Goal: Information Seeking & Learning: Learn about a topic

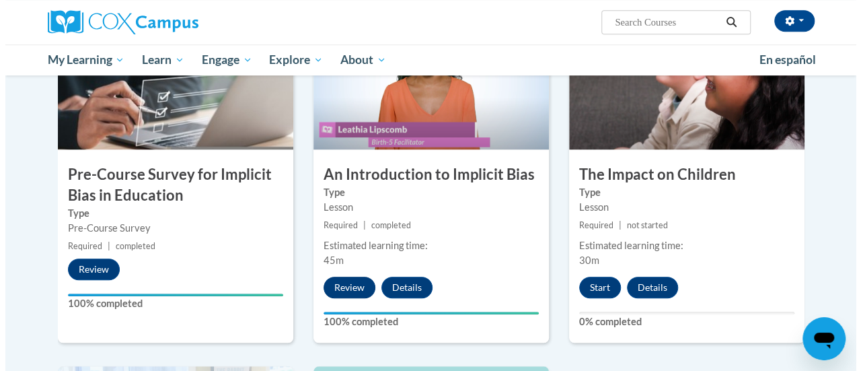
scroll to position [336, 0]
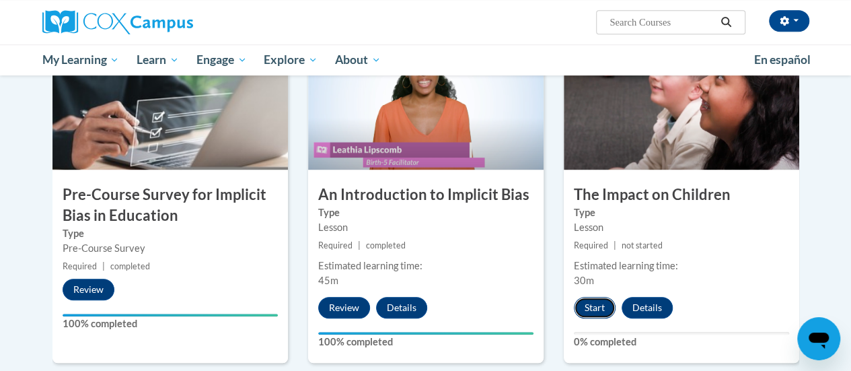
click at [595, 302] on button "Start" at bounding box center [595, 308] width 42 height 22
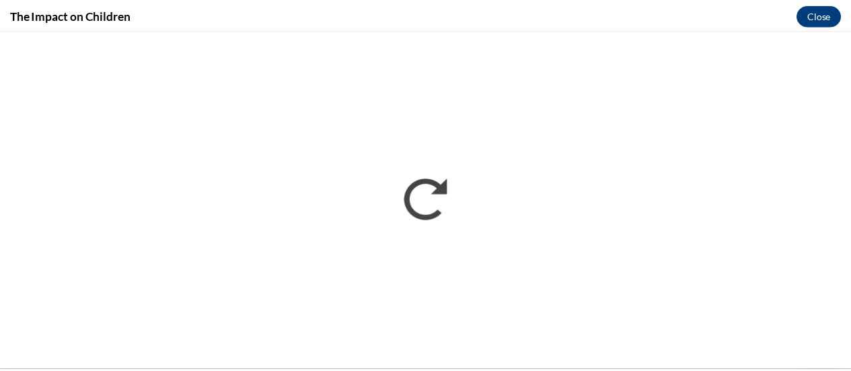
scroll to position [0, 0]
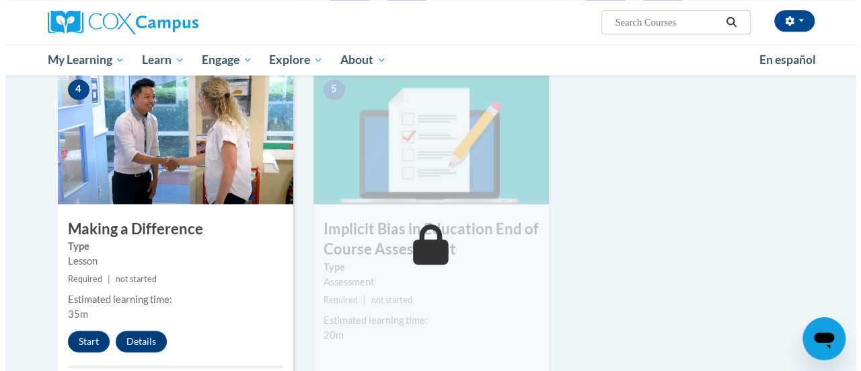
scroll to position [673, 0]
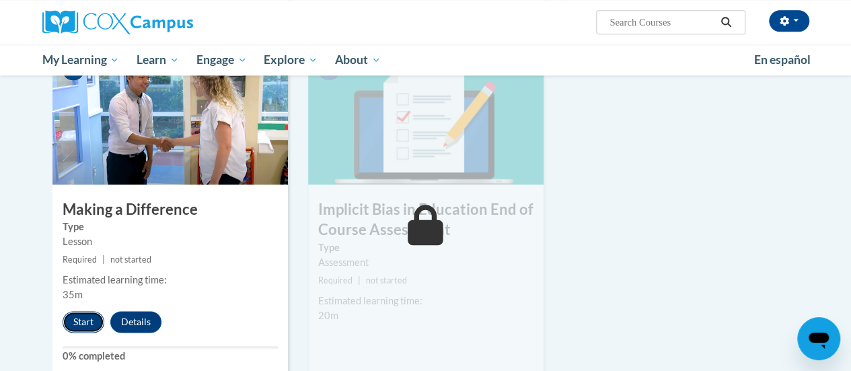
click at [83, 318] on button "Start" at bounding box center [84, 322] width 42 height 22
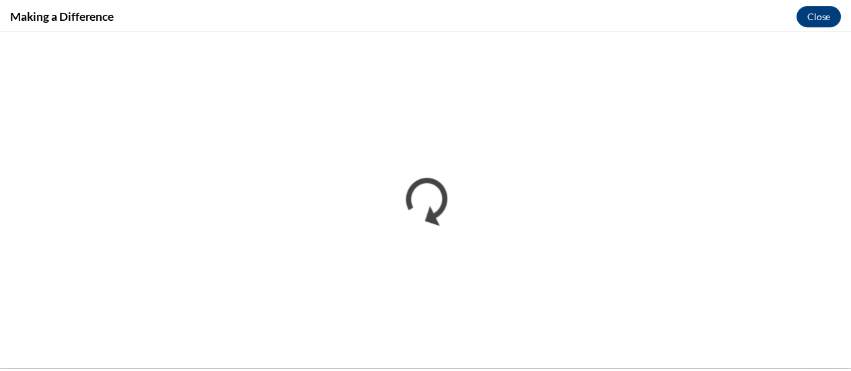
scroll to position [0, 0]
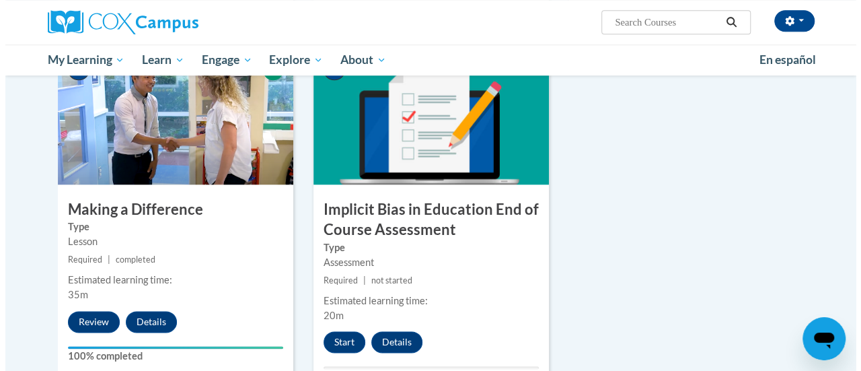
scroll to position [740, 0]
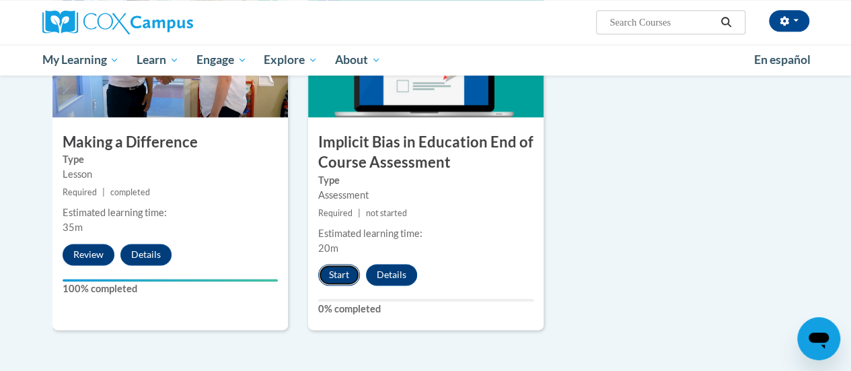
click at [338, 267] on button "Start" at bounding box center [339, 275] width 42 height 22
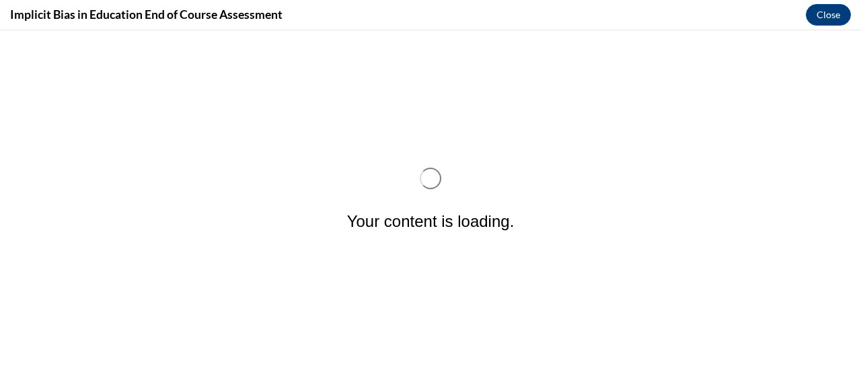
scroll to position [0, 0]
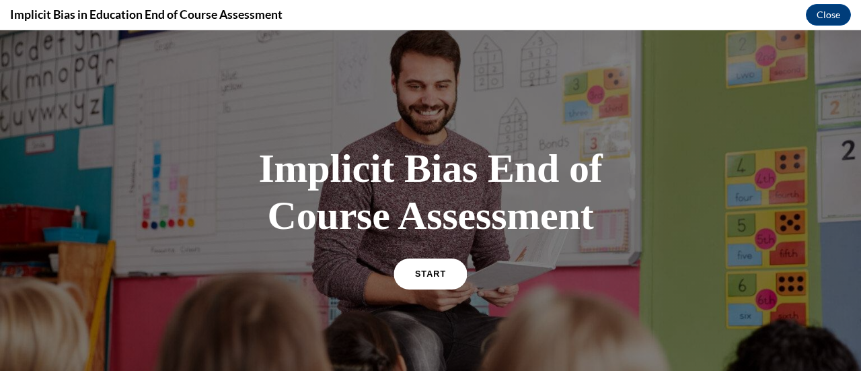
click at [433, 264] on link "START" at bounding box center [429, 273] width 73 height 31
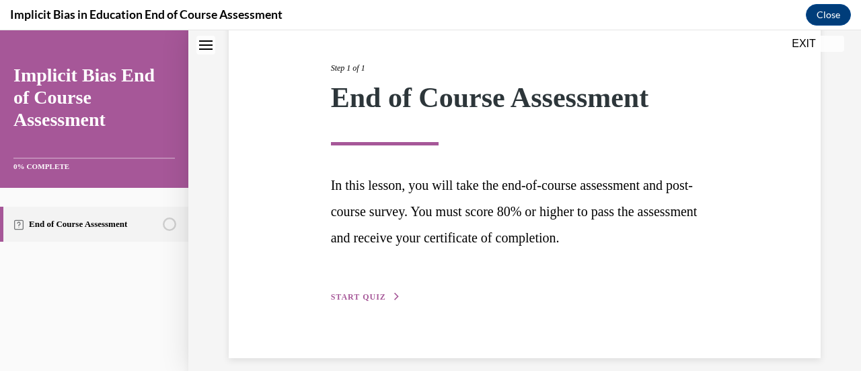
scroll to position [169, 0]
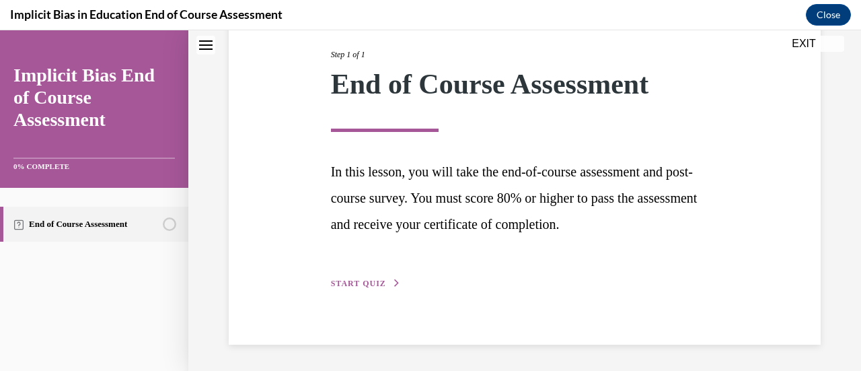
click at [379, 281] on span "START QUIZ" at bounding box center [358, 282] width 55 height 9
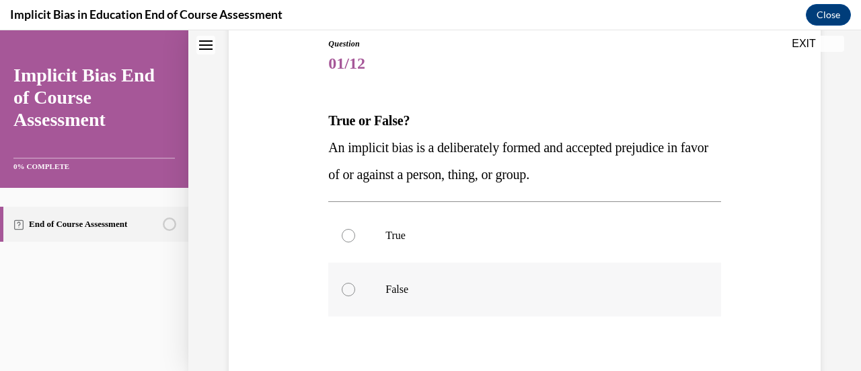
click at [347, 293] on div at bounding box center [348, 288] width 13 height 13
click at [347, 293] on input "False" at bounding box center [348, 288] width 13 height 13
radio input "true"
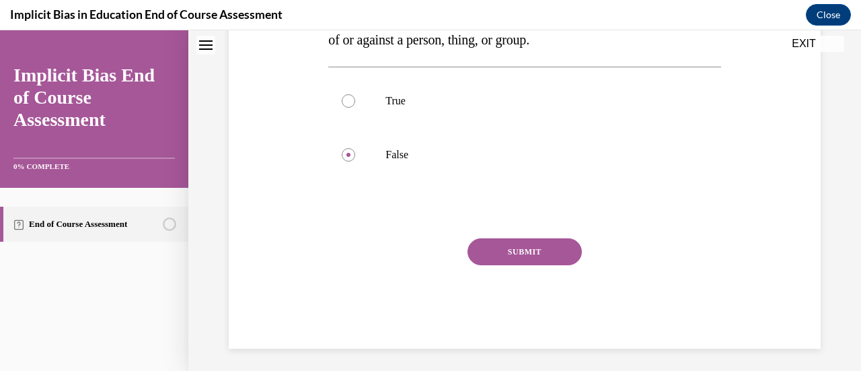
click at [492, 250] on button "SUBMIT" at bounding box center [524, 251] width 114 height 27
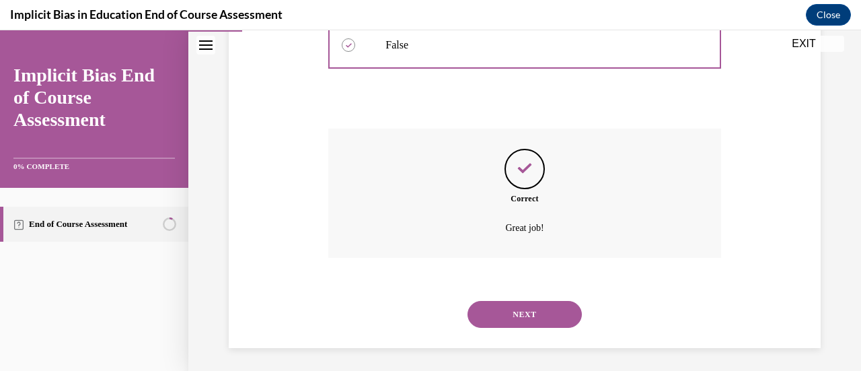
scroll to position [397, 0]
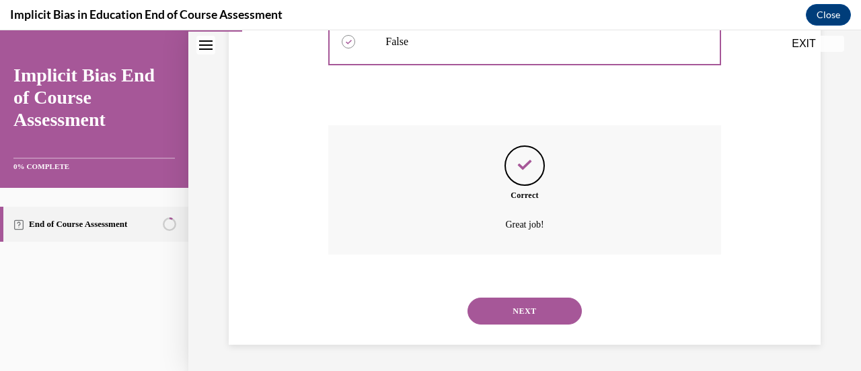
click at [500, 306] on button "NEXT" at bounding box center [524, 310] width 114 height 27
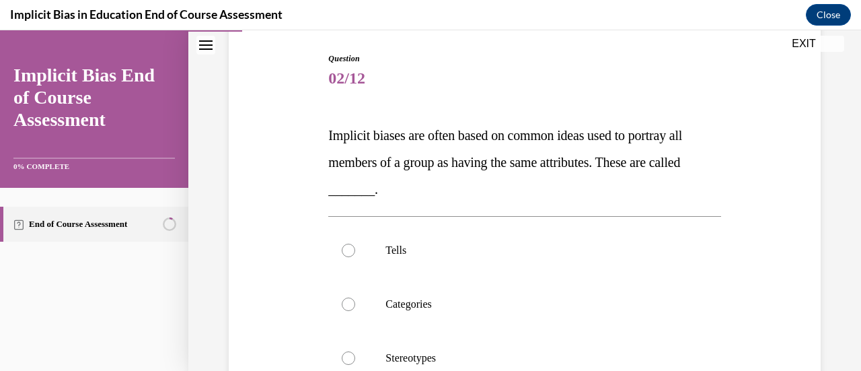
scroll to position [202, 0]
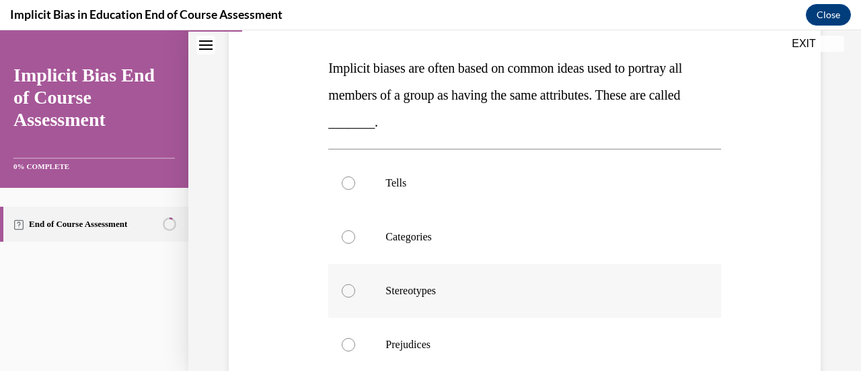
click at [347, 289] on div at bounding box center [348, 290] width 13 height 13
click at [347, 289] on input "Stereotypes" at bounding box center [348, 290] width 13 height 13
radio input "true"
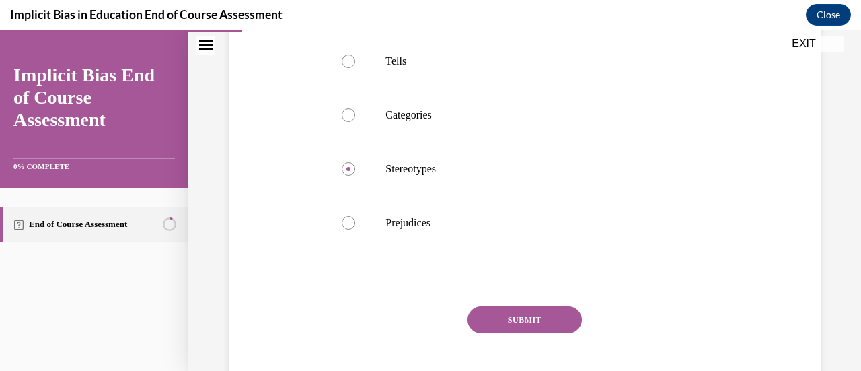
scroll to position [336, 0]
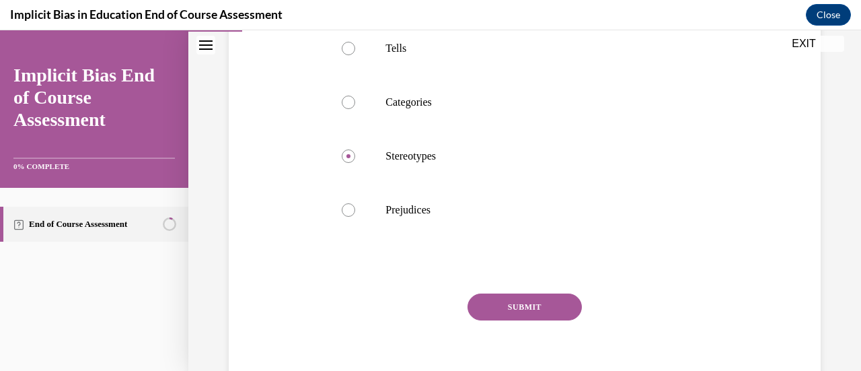
click at [500, 306] on button "SUBMIT" at bounding box center [524, 306] width 114 height 27
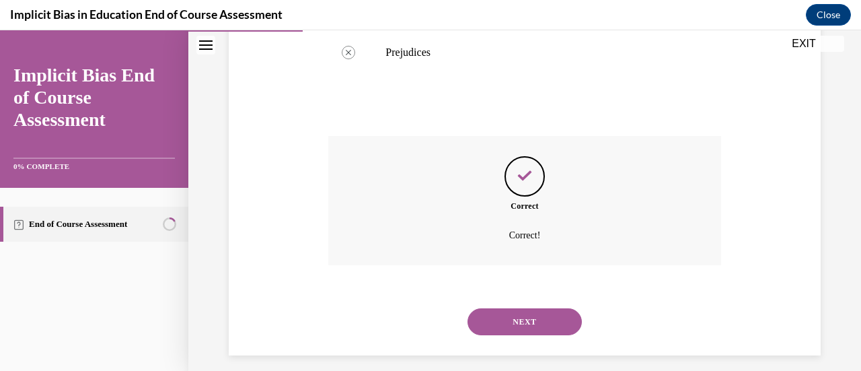
scroll to position [504, 0]
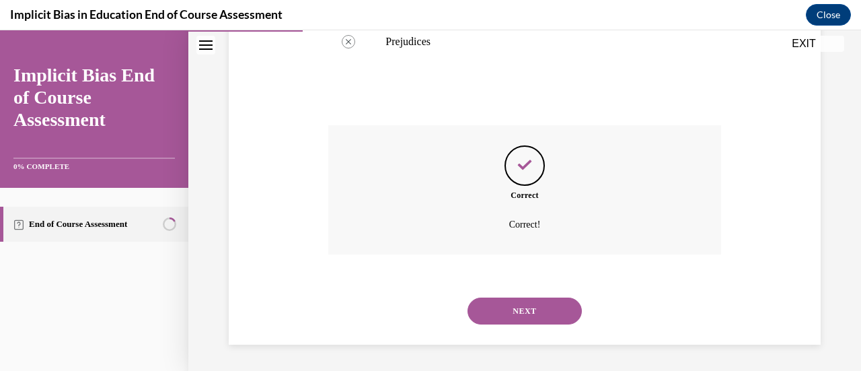
click at [506, 310] on button "NEXT" at bounding box center [524, 310] width 114 height 27
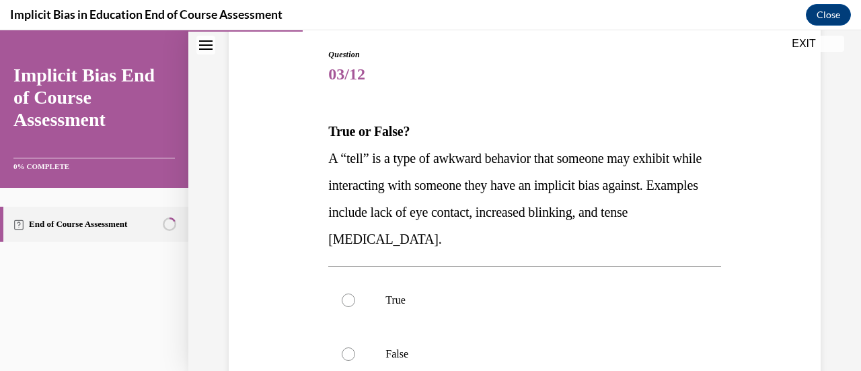
scroll to position [202, 0]
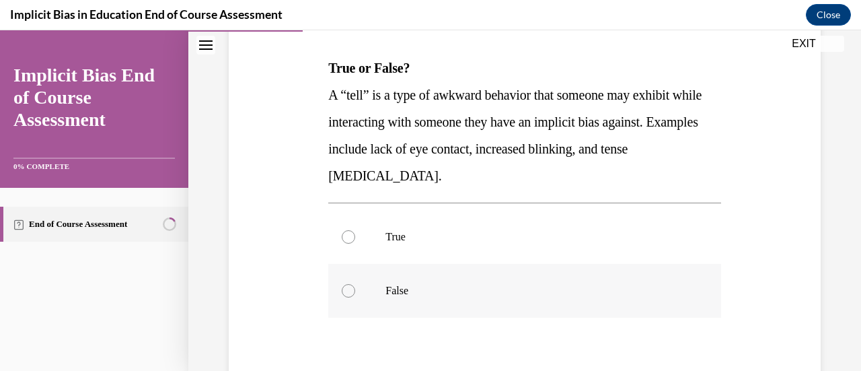
click at [347, 289] on div at bounding box center [348, 290] width 13 height 13
click at [347, 289] on input "False" at bounding box center [348, 290] width 13 height 13
radio input "true"
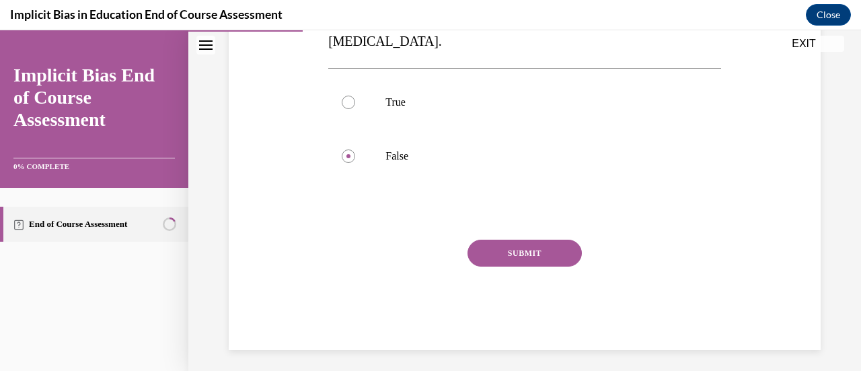
click at [508, 248] on button "SUBMIT" at bounding box center [524, 252] width 114 height 27
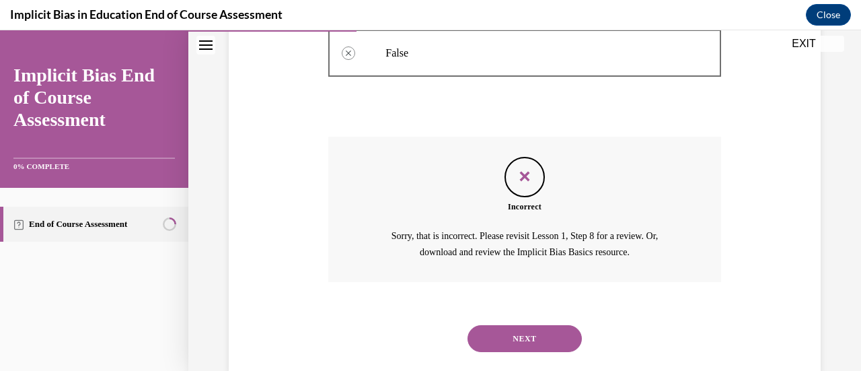
scroll to position [466, 0]
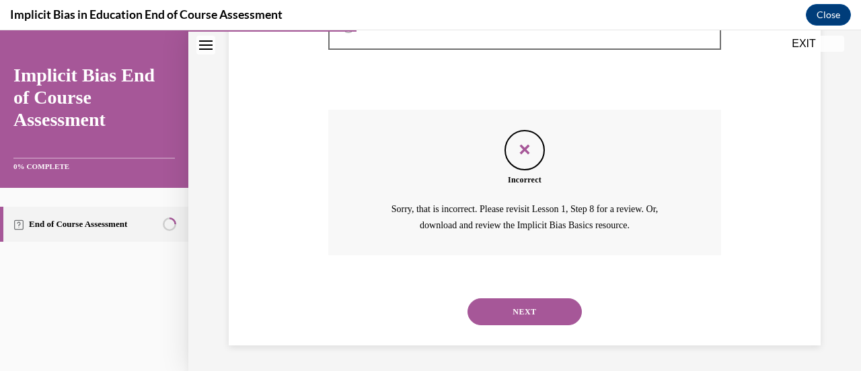
click at [509, 307] on button "NEXT" at bounding box center [524, 311] width 114 height 27
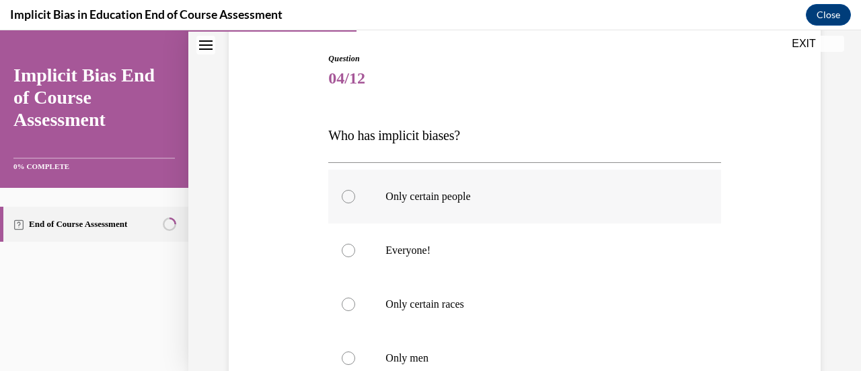
scroll to position [202, 0]
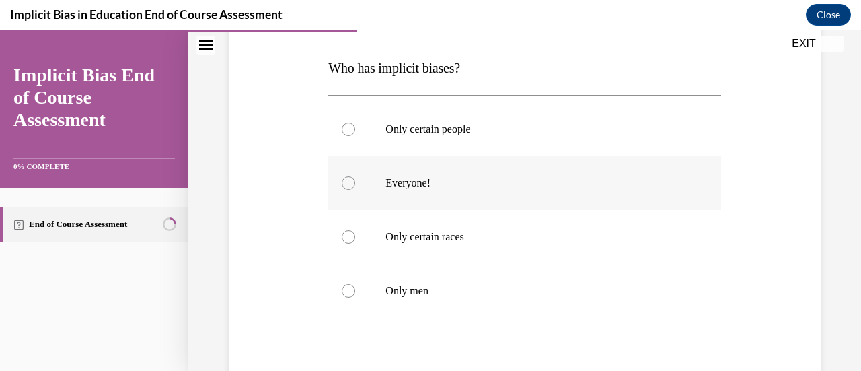
click at [346, 181] on div at bounding box center [348, 182] width 13 height 13
click at [346, 181] on input "Everyone!" at bounding box center [348, 182] width 13 height 13
radio input "true"
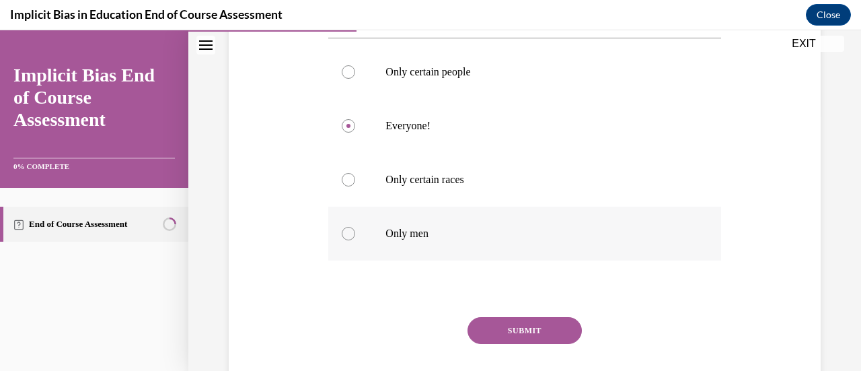
scroll to position [342, 0]
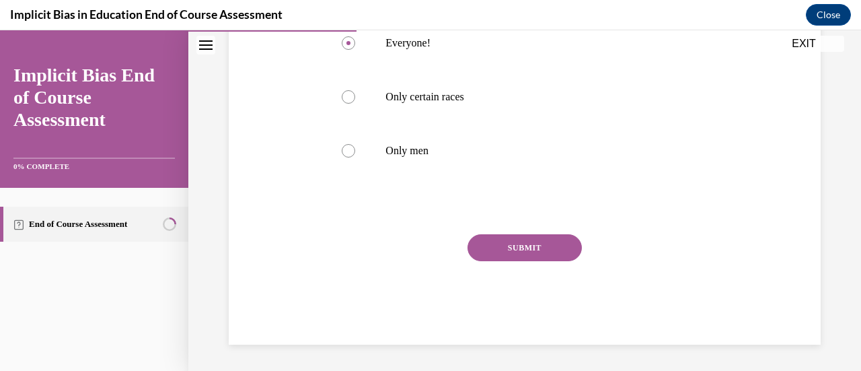
click at [520, 248] on button "SUBMIT" at bounding box center [524, 247] width 114 height 27
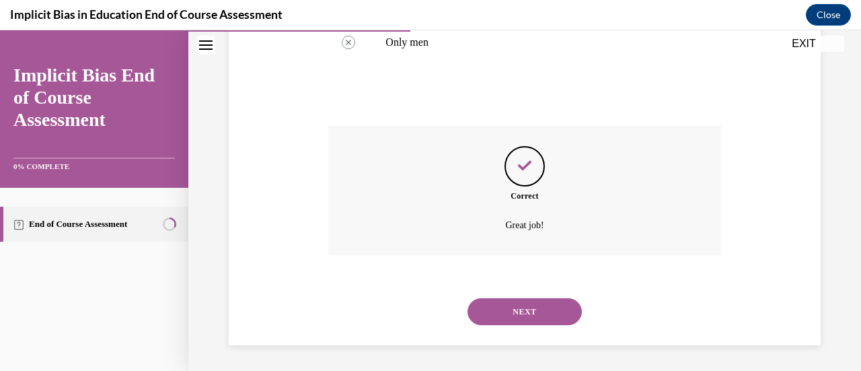
scroll to position [451, 0]
click at [519, 309] on button "NEXT" at bounding box center [524, 310] width 114 height 27
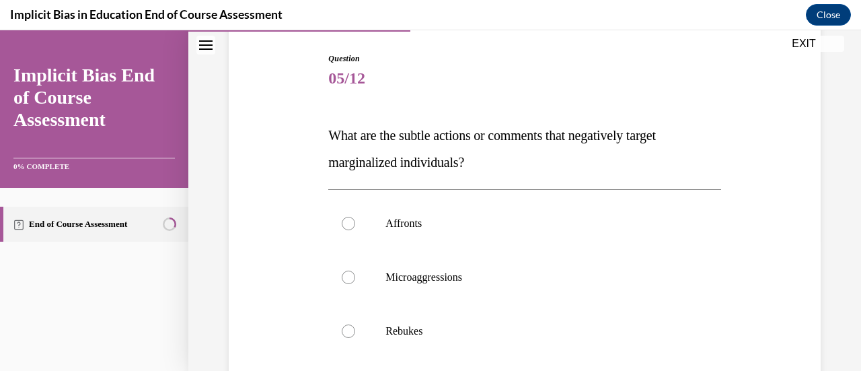
scroll to position [202, 0]
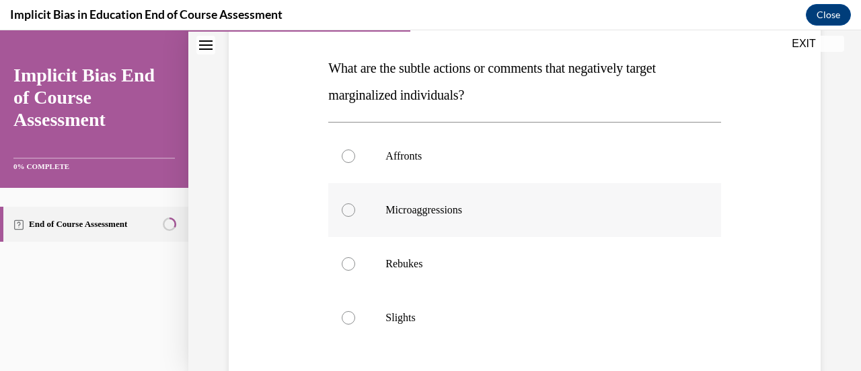
click at [343, 208] on div at bounding box center [348, 209] width 13 height 13
click at [343, 208] on input "Microaggressions" at bounding box center [348, 209] width 13 height 13
radio input "true"
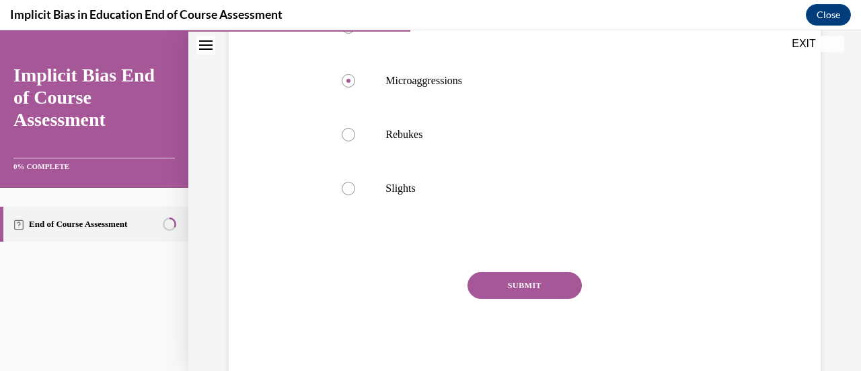
scroll to position [336, 0]
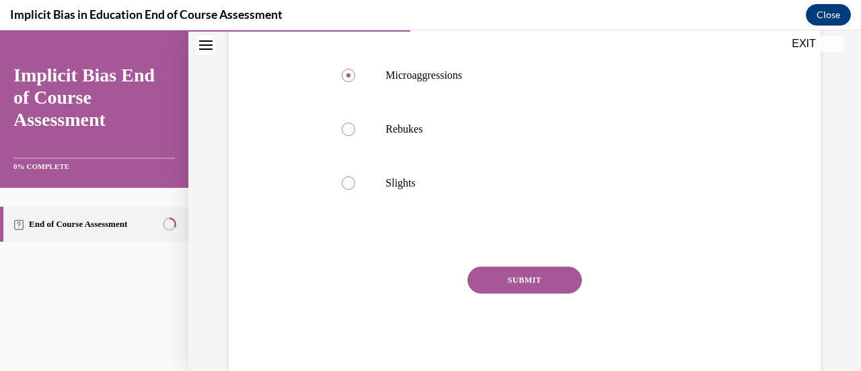
click at [534, 277] on button "SUBMIT" at bounding box center [524, 279] width 114 height 27
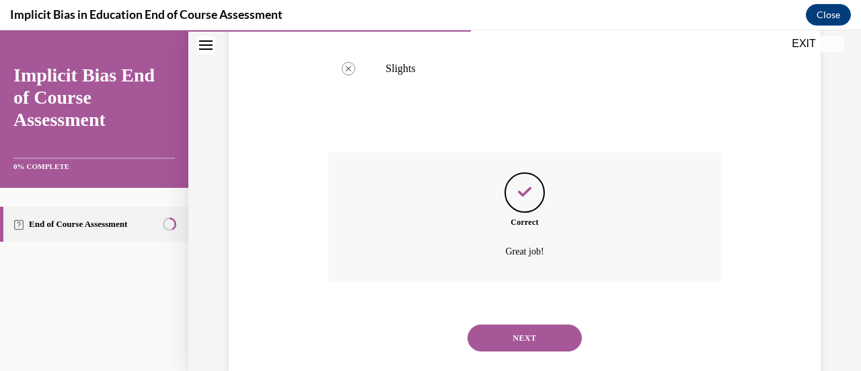
scroll to position [477, 0]
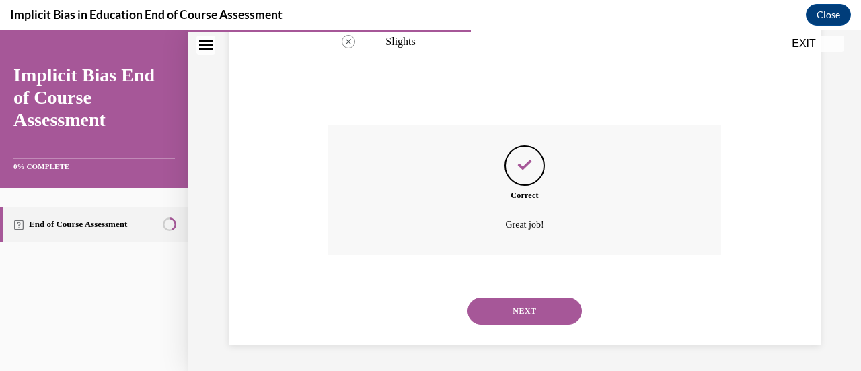
click at [519, 307] on button "NEXT" at bounding box center [524, 310] width 114 height 27
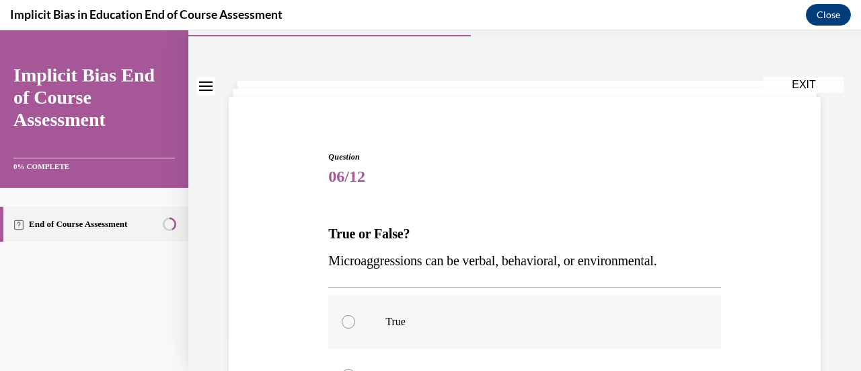
scroll to position [67, 0]
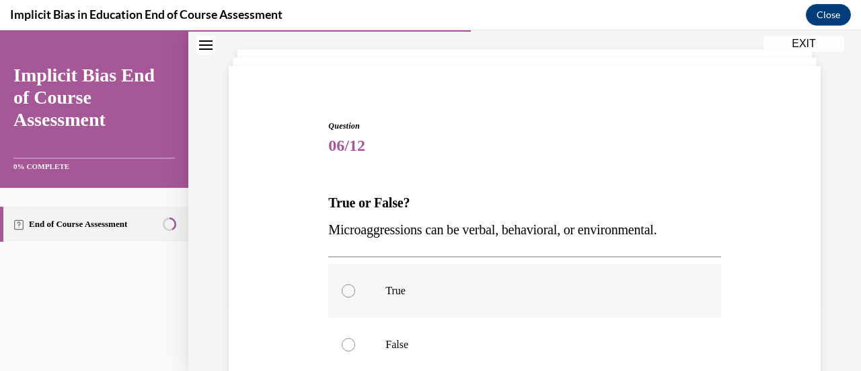
click at [348, 287] on div at bounding box center [348, 290] width 13 height 13
click at [348, 287] on input "True" at bounding box center [348, 290] width 13 height 13
radio input "true"
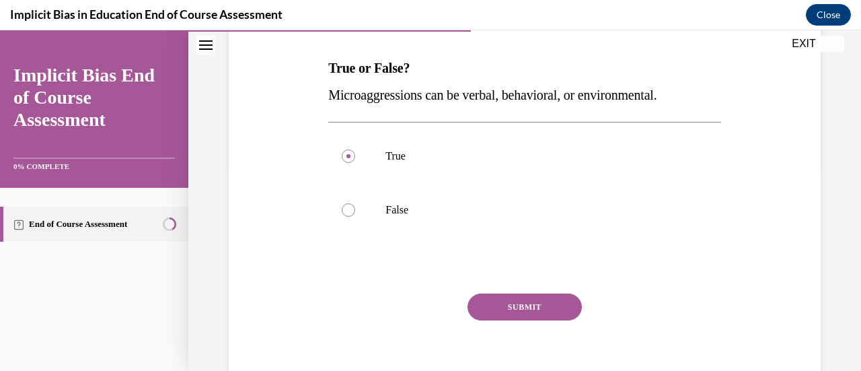
click at [522, 303] on button "SUBMIT" at bounding box center [524, 306] width 114 height 27
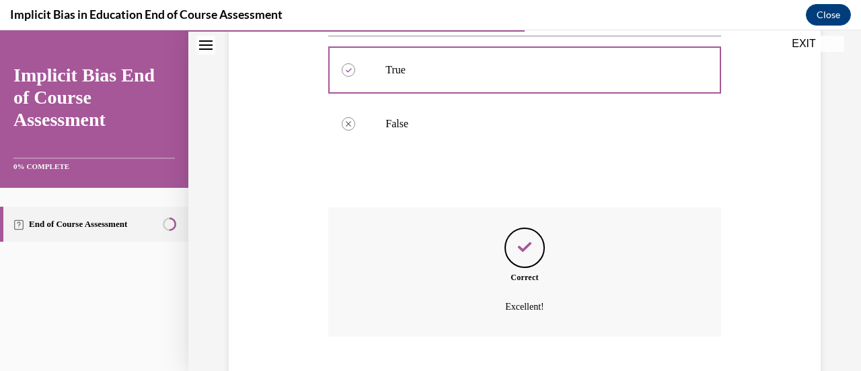
scroll to position [370, 0]
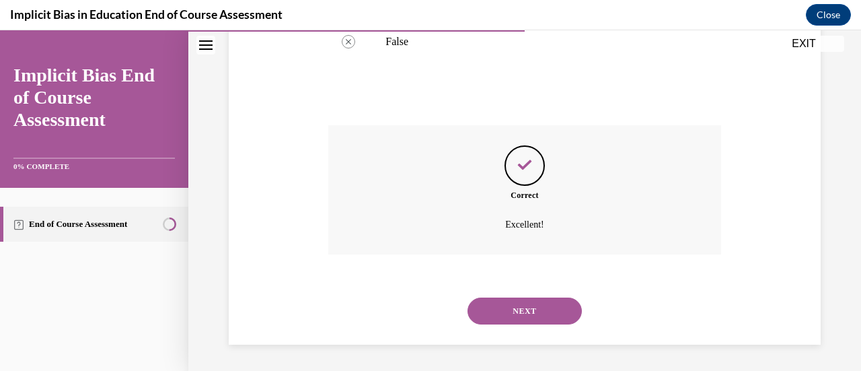
click at [516, 312] on button "NEXT" at bounding box center [524, 310] width 114 height 27
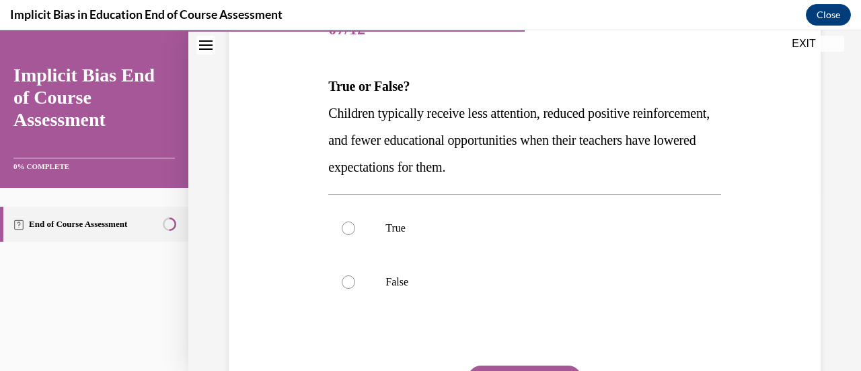
scroll to position [202, 0]
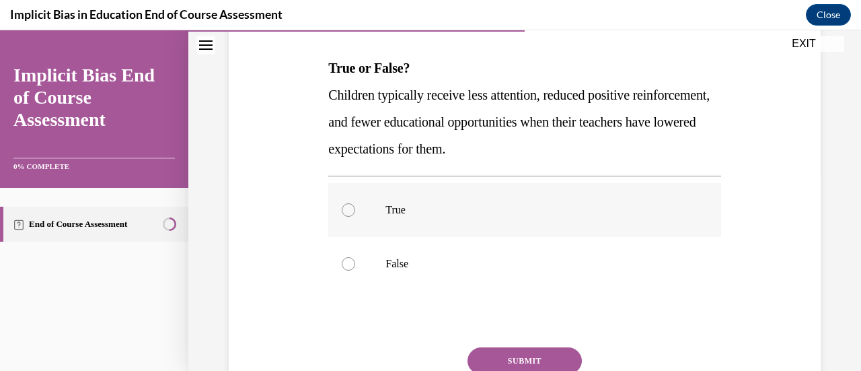
click at [347, 208] on div at bounding box center [348, 209] width 13 height 13
click at [347, 208] on input "True" at bounding box center [348, 209] width 13 height 13
radio input "true"
click at [505, 354] on button "SUBMIT" at bounding box center [524, 360] width 114 height 27
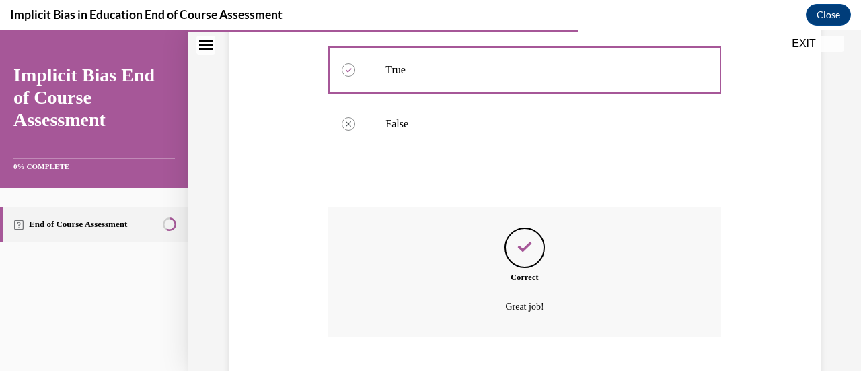
scroll to position [424, 0]
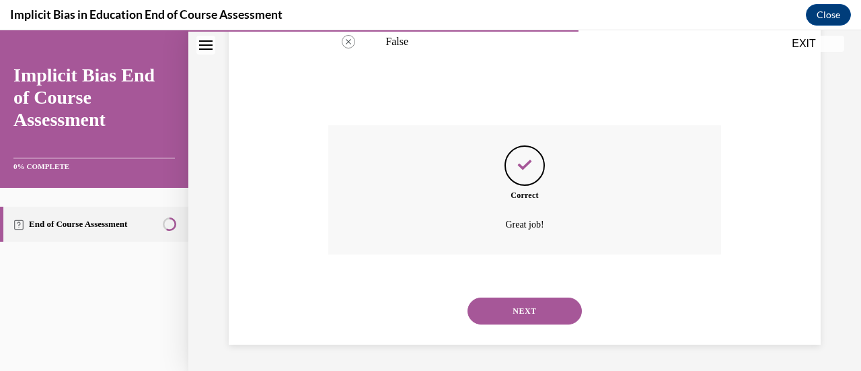
click at [519, 309] on button "NEXT" at bounding box center [524, 310] width 114 height 27
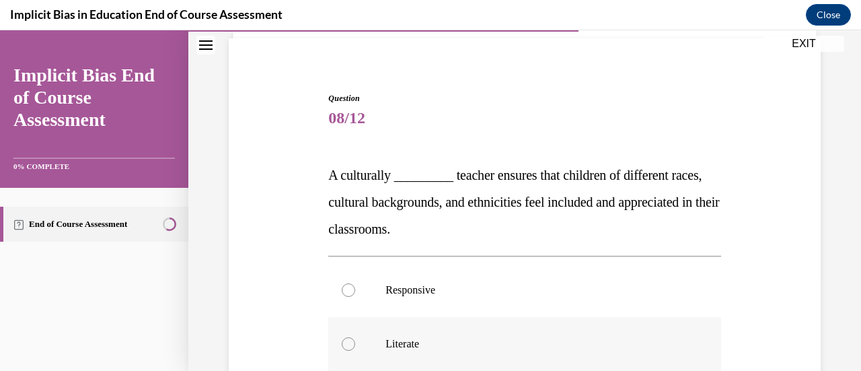
scroll to position [67, 0]
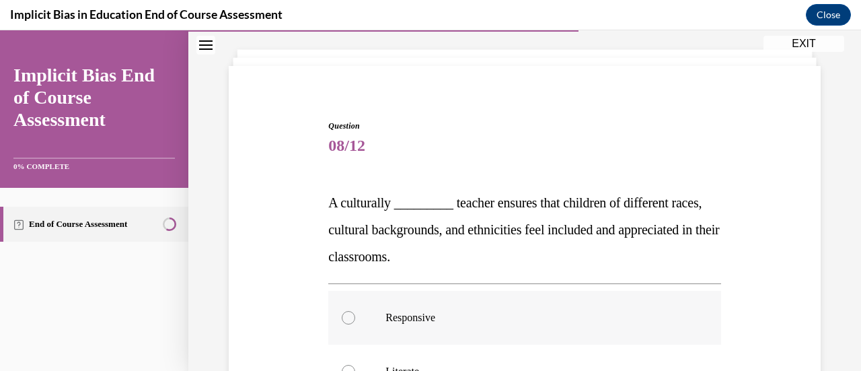
click at [346, 313] on div at bounding box center [348, 317] width 13 height 13
click at [346, 313] on input "Responsive" at bounding box center [348, 317] width 13 height 13
radio input "true"
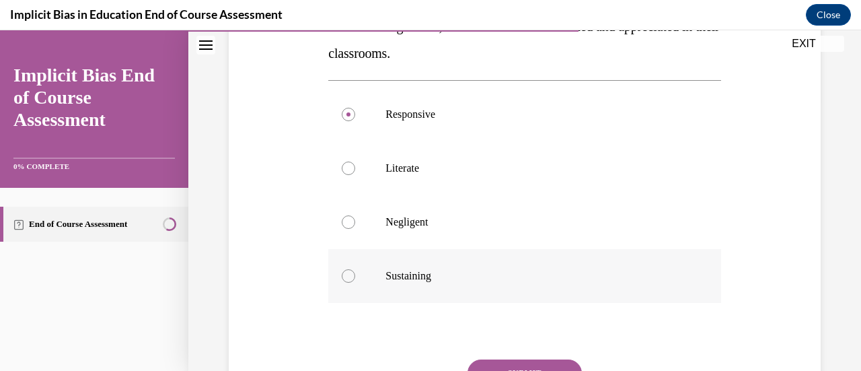
scroll to position [336, 0]
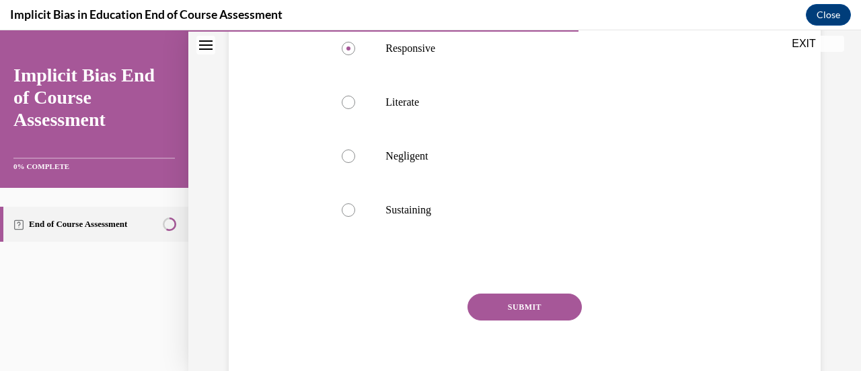
click at [491, 300] on button "SUBMIT" at bounding box center [524, 306] width 114 height 27
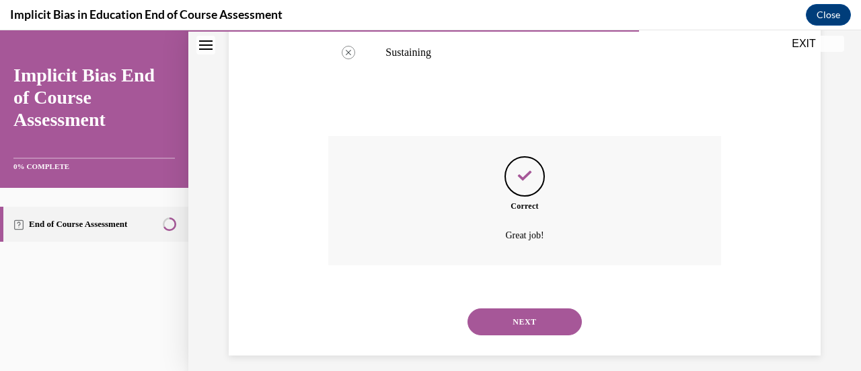
scroll to position [504, 0]
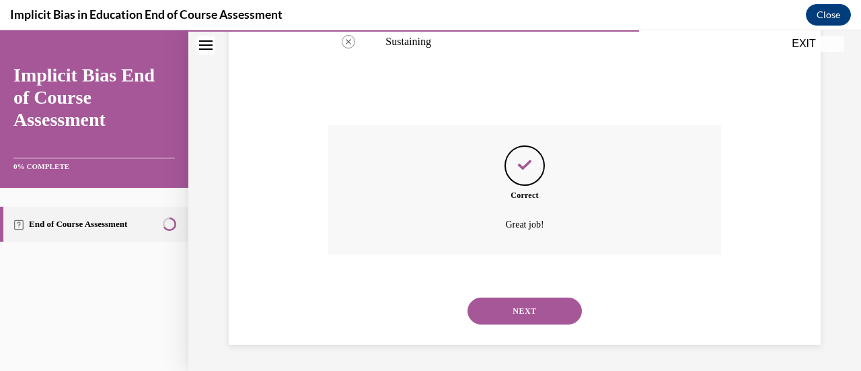
click at [498, 305] on button "NEXT" at bounding box center [524, 310] width 114 height 27
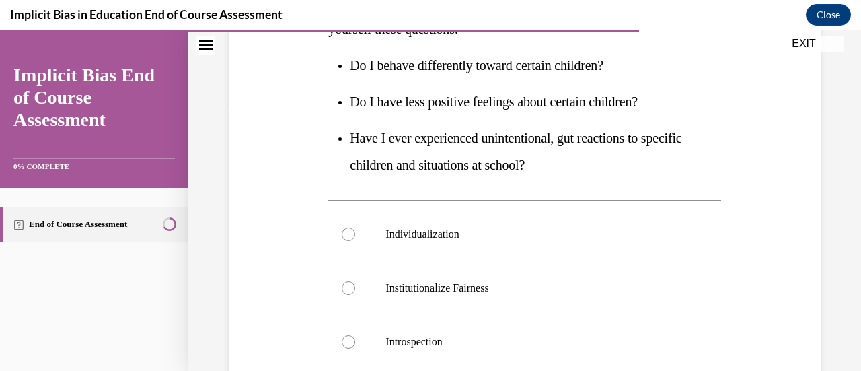
scroll to position [269, 0]
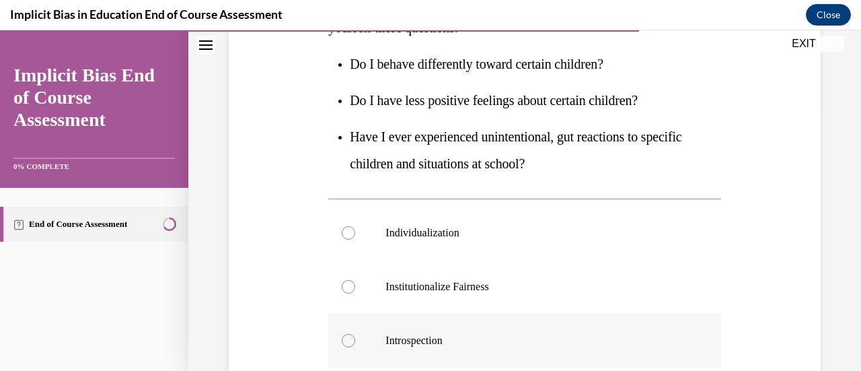
click at [344, 337] on div at bounding box center [348, 340] width 13 height 13
click at [344, 337] on input "Introspection" at bounding box center [348, 340] width 13 height 13
radio input "true"
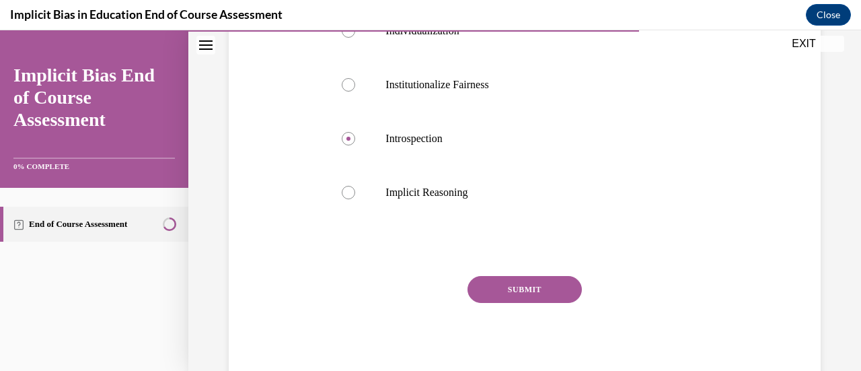
click at [506, 286] on button "SUBMIT" at bounding box center [524, 289] width 114 height 27
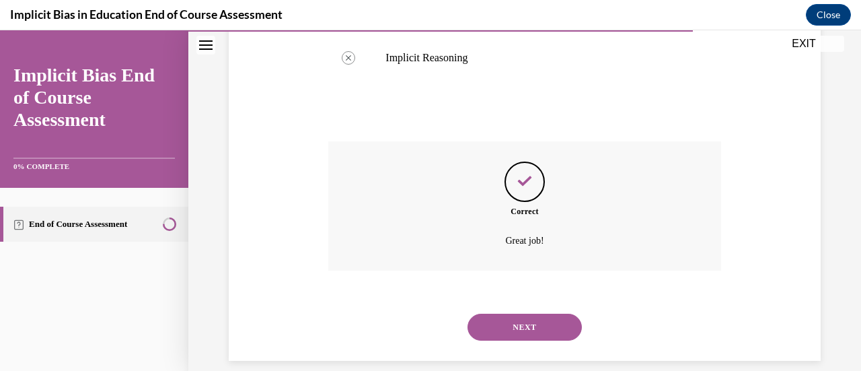
scroll to position [621, 0]
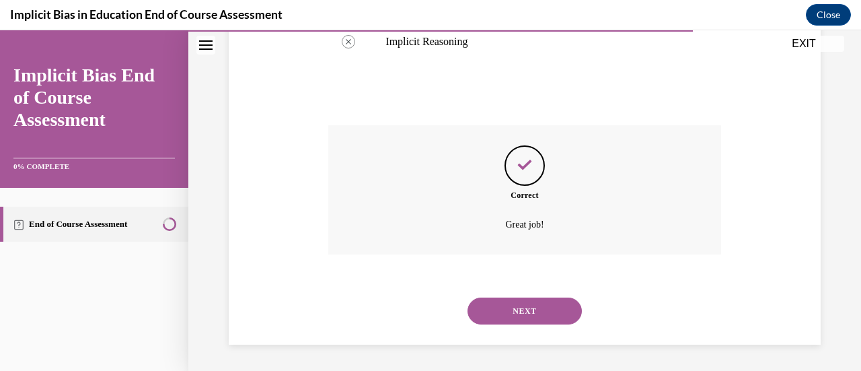
click at [512, 309] on button "NEXT" at bounding box center [524, 310] width 114 height 27
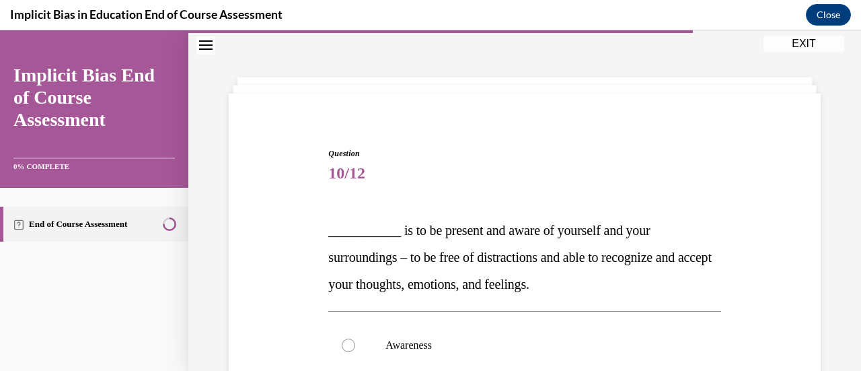
scroll to position [135, 0]
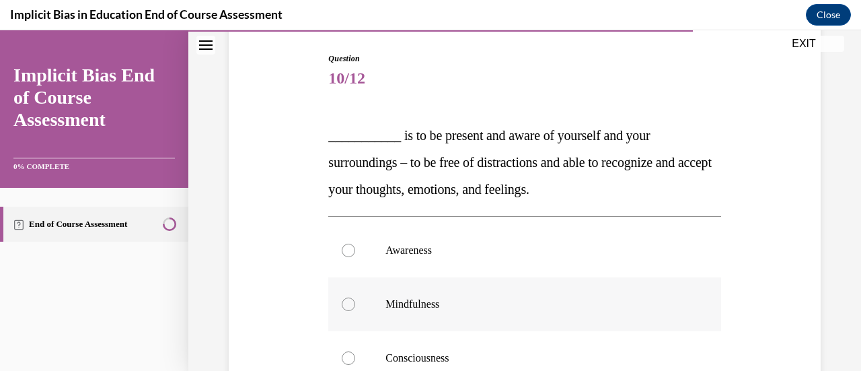
click at [350, 302] on div at bounding box center [348, 303] width 13 height 13
click at [350, 302] on input "Mindfulness" at bounding box center [348, 303] width 13 height 13
radio input "true"
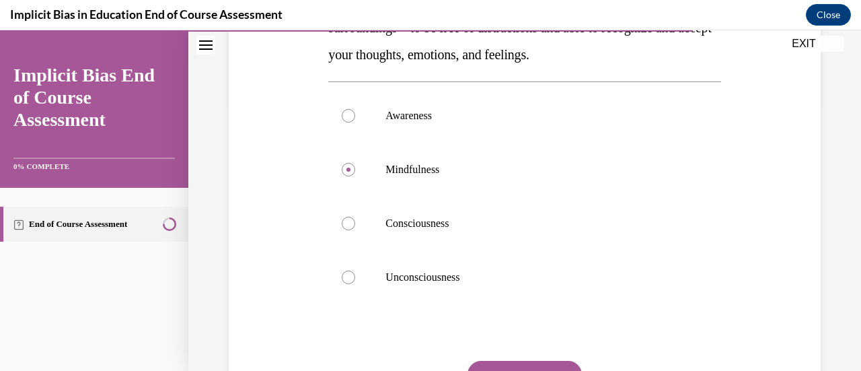
scroll to position [395, 0]
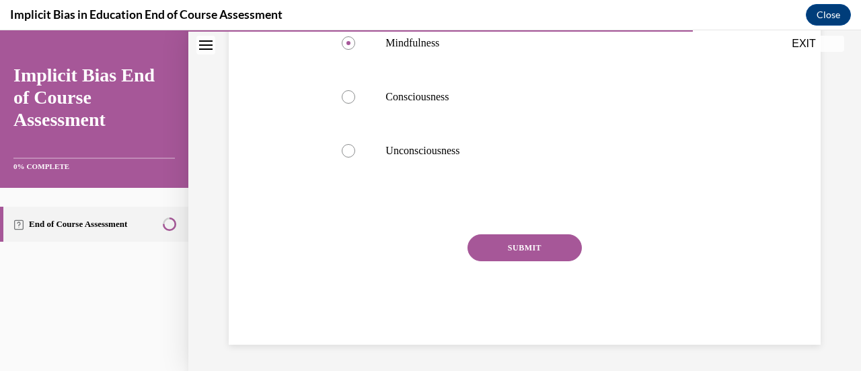
click at [515, 244] on button "SUBMIT" at bounding box center [524, 247] width 114 height 27
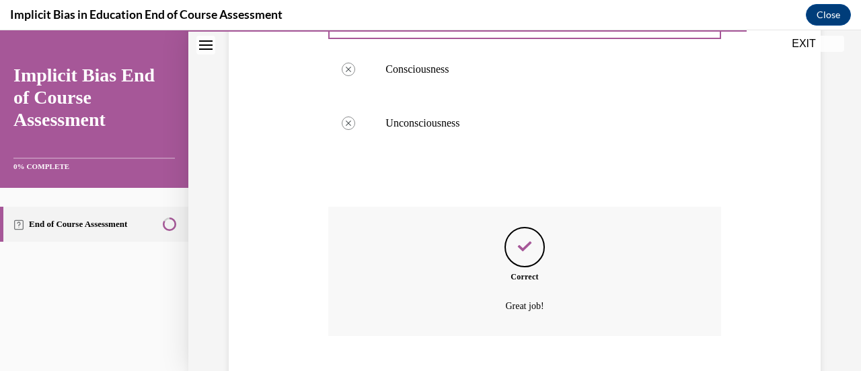
scroll to position [504, 0]
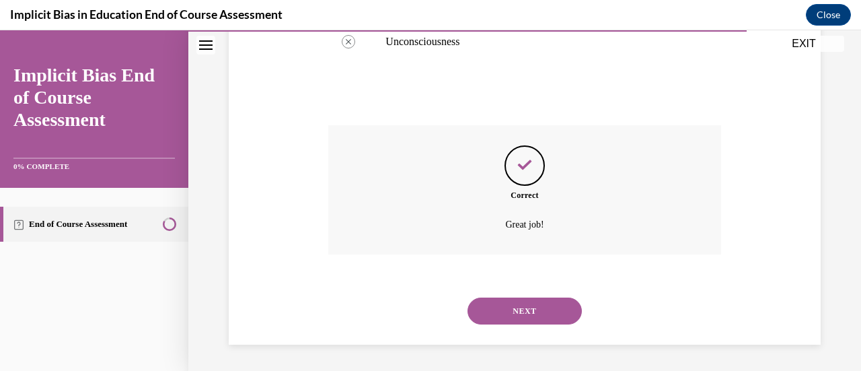
click at [510, 313] on button "NEXT" at bounding box center [524, 310] width 114 height 27
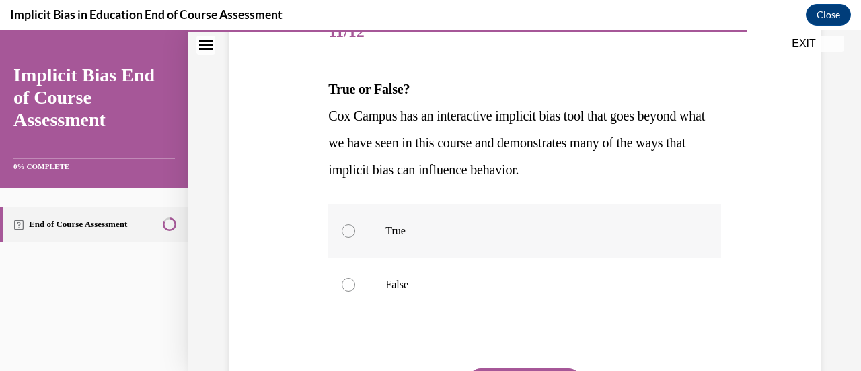
scroll to position [202, 0]
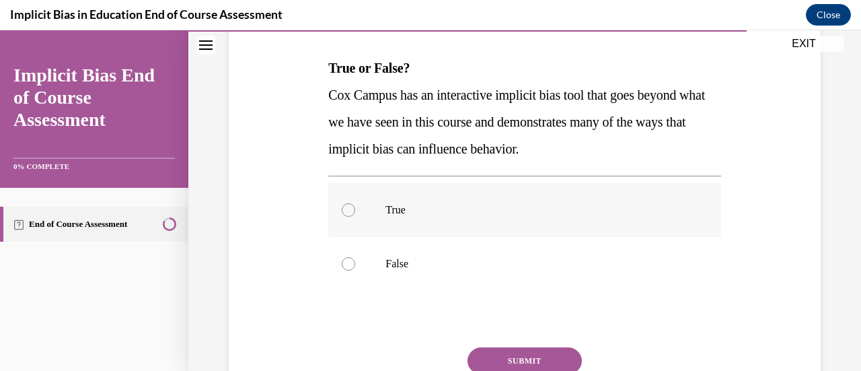
click at [343, 207] on div at bounding box center [348, 209] width 13 height 13
click at [343, 207] on input "True" at bounding box center [348, 209] width 13 height 13
radio input "true"
click at [494, 350] on button "SUBMIT" at bounding box center [524, 360] width 114 height 27
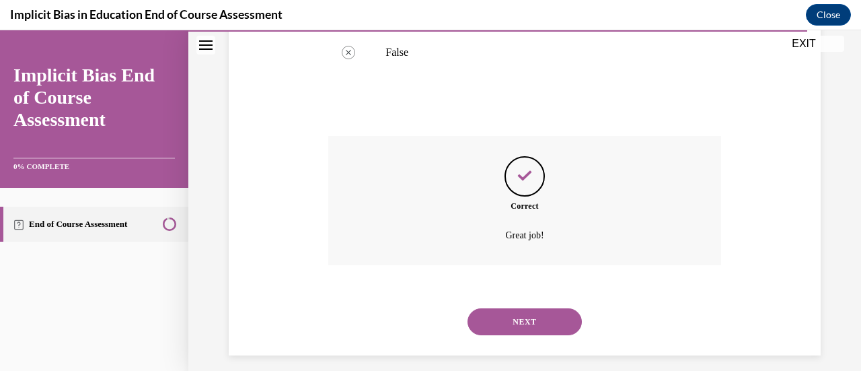
scroll to position [424, 0]
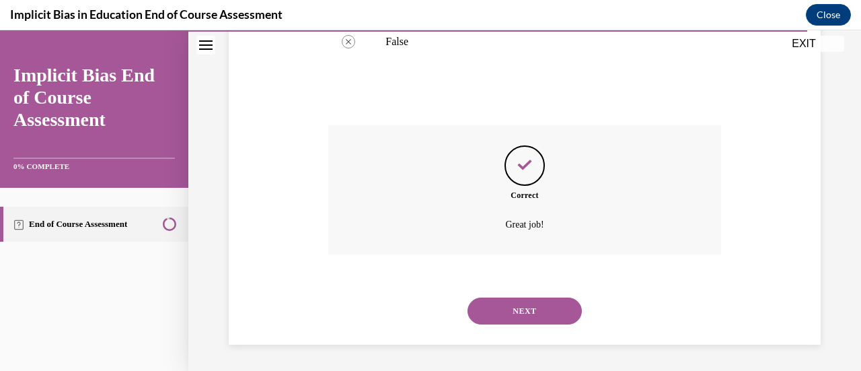
click at [490, 306] on button "NEXT" at bounding box center [524, 310] width 114 height 27
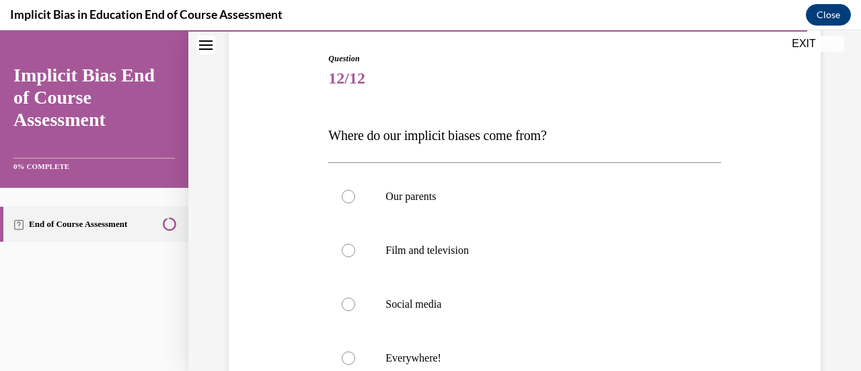
scroll to position [202, 0]
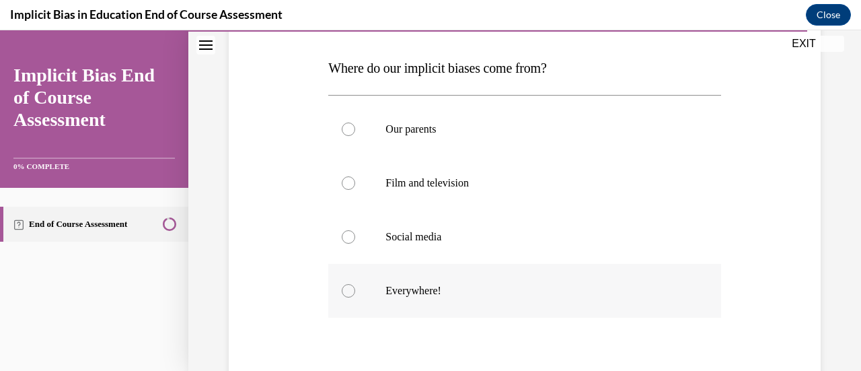
click at [346, 289] on div at bounding box center [348, 290] width 13 height 13
click at [346, 289] on input "Everywhere!" at bounding box center [348, 290] width 13 height 13
radio input "true"
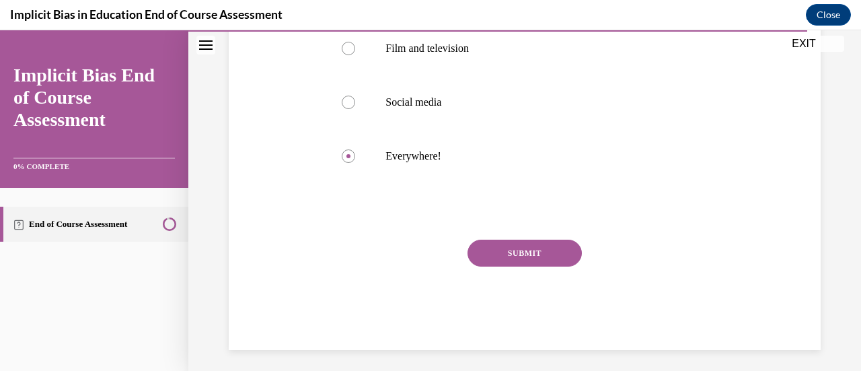
click at [500, 244] on button "SUBMIT" at bounding box center [524, 252] width 114 height 27
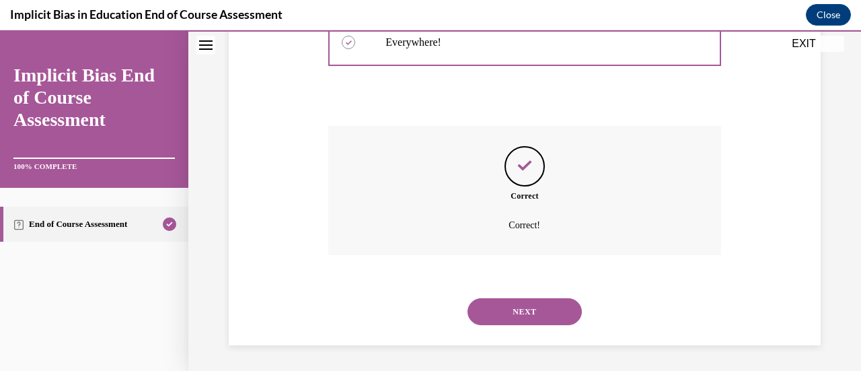
scroll to position [451, 0]
click at [512, 310] on button "NEXT" at bounding box center [524, 310] width 114 height 27
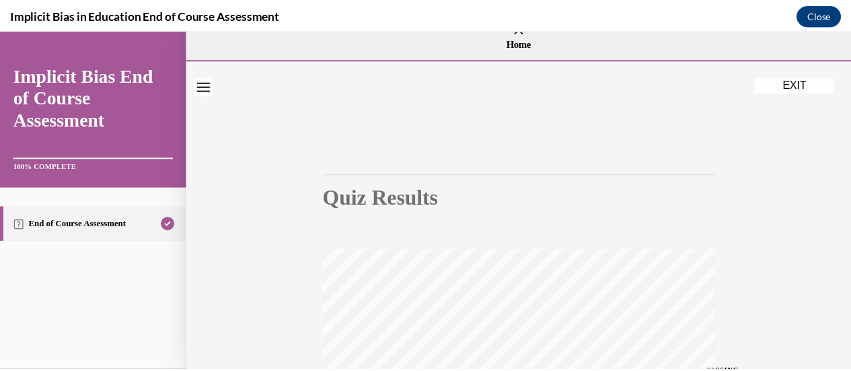
scroll to position [0, 0]
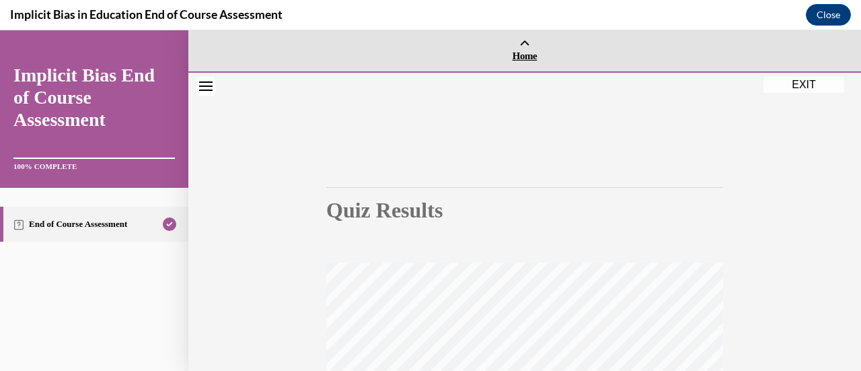
click at [519, 54] on span "Home" at bounding box center [525, 56] width 666 height 12
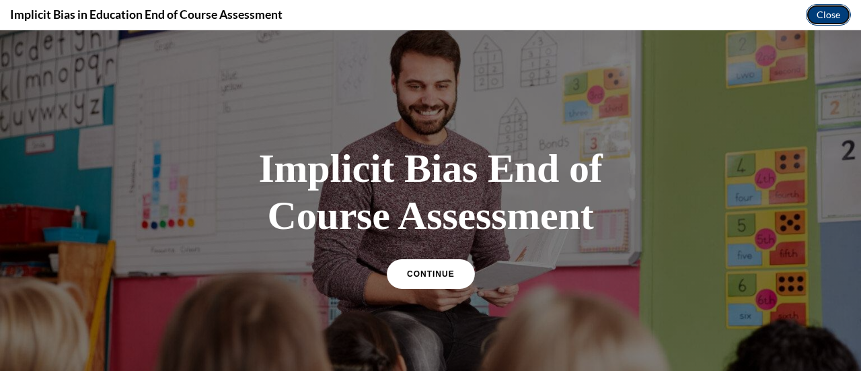
click at [823, 18] on button "Close" at bounding box center [828, 15] width 45 height 22
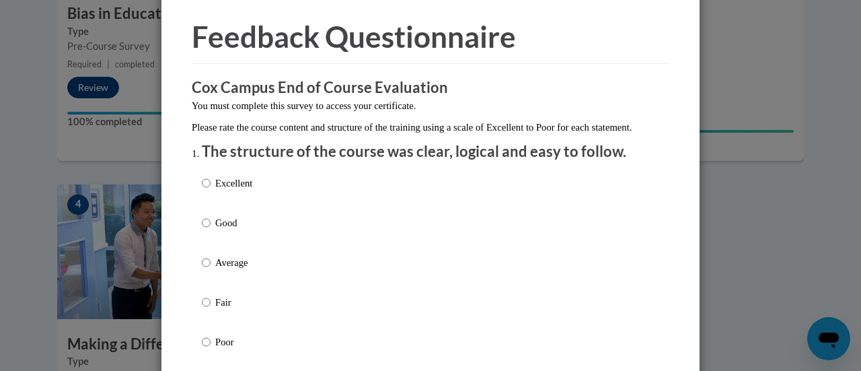
scroll to position [67, 0]
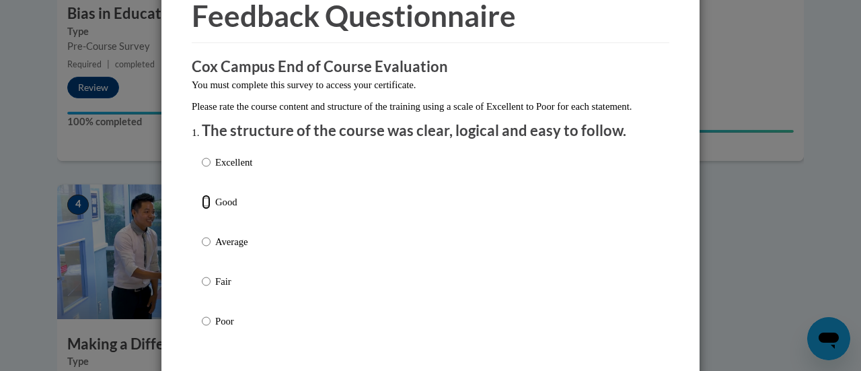
click at [202, 209] on input "Good" at bounding box center [206, 201] width 9 height 15
radio input "true"
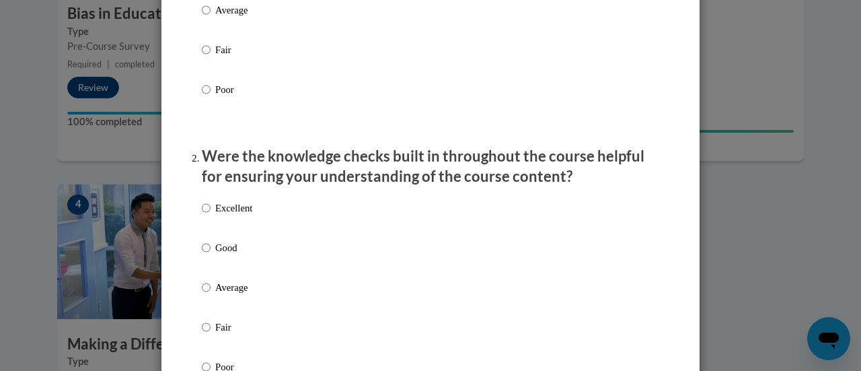
scroll to position [336, 0]
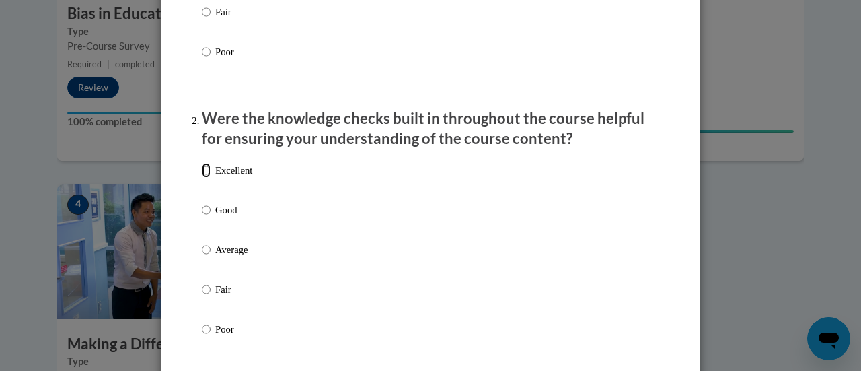
click at [202, 178] on input "Excellent" at bounding box center [206, 170] width 9 height 15
radio input "true"
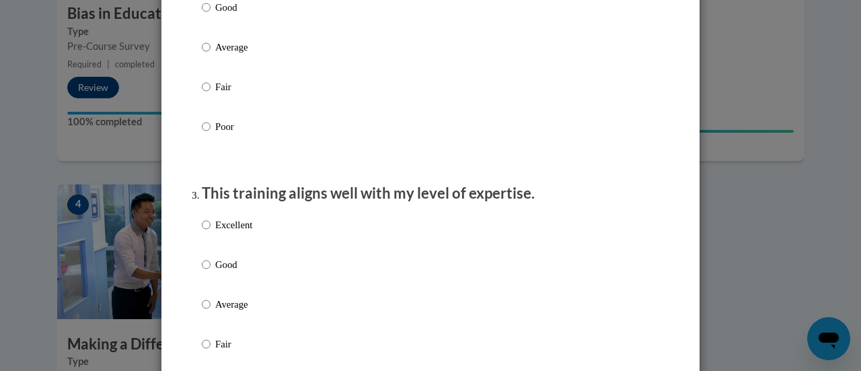
scroll to position [605, 0]
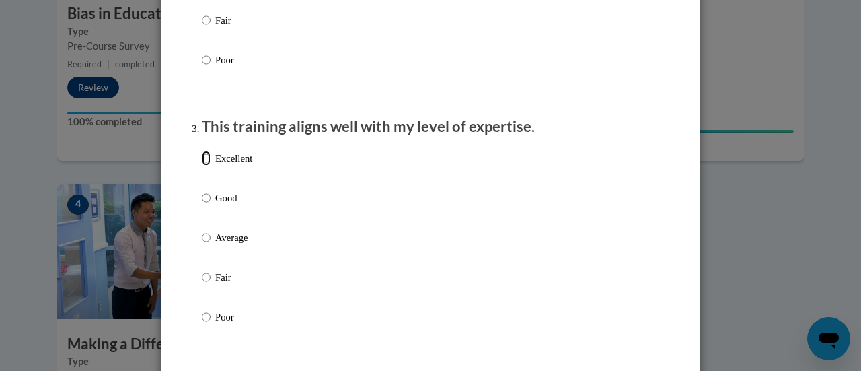
click at [202, 165] on input "Excellent" at bounding box center [206, 158] width 9 height 15
radio input "true"
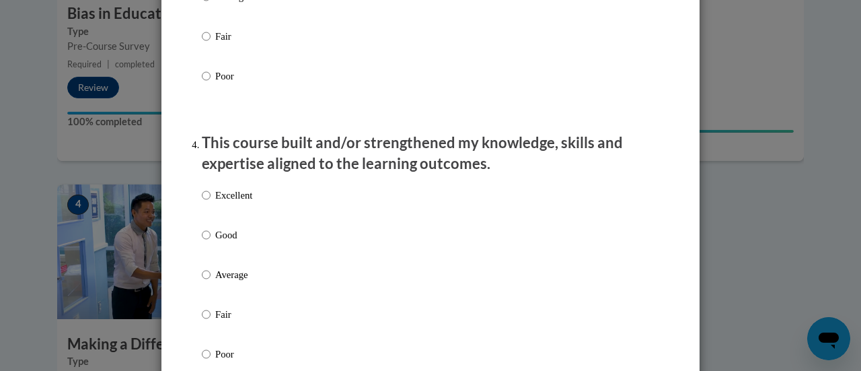
scroll to position [874, 0]
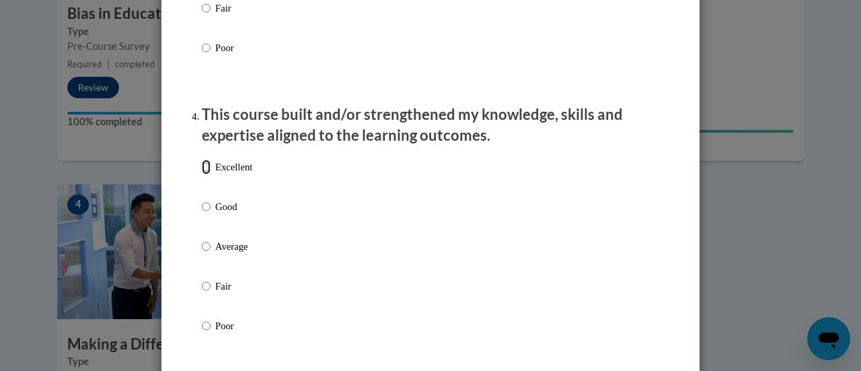
click at [202, 174] on input "Excellent" at bounding box center [206, 166] width 9 height 15
radio input "true"
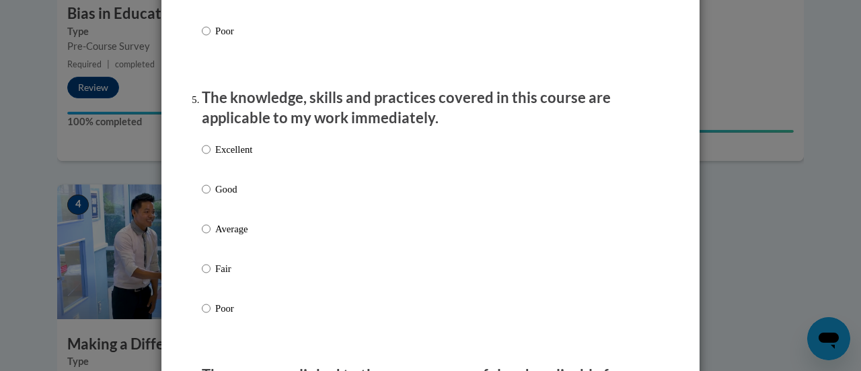
scroll to position [1211, 0]
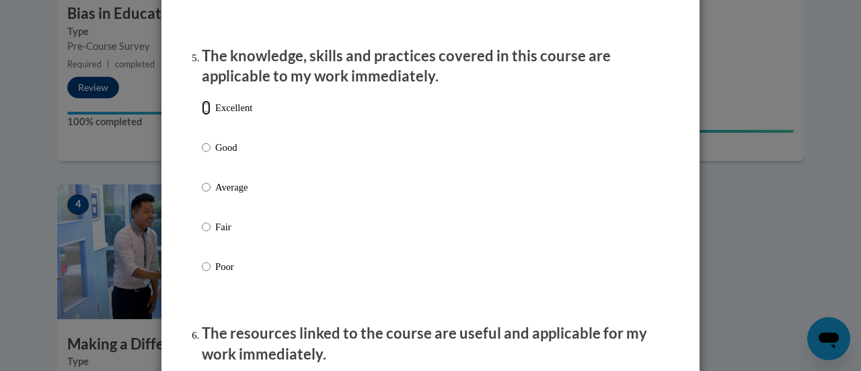
click at [202, 115] on input "Excellent" at bounding box center [206, 107] width 9 height 15
radio input "true"
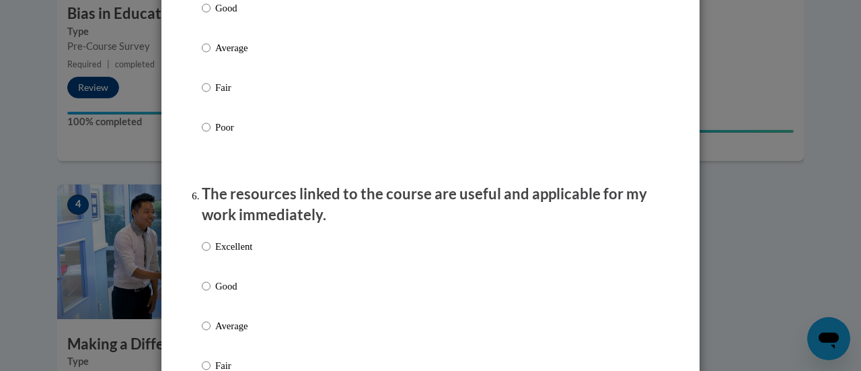
scroll to position [1412, 0]
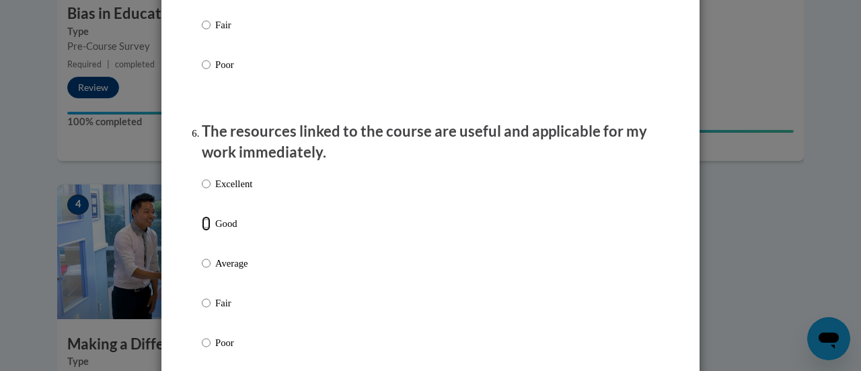
click at [202, 231] on input "Good" at bounding box center [206, 223] width 9 height 15
radio input "true"
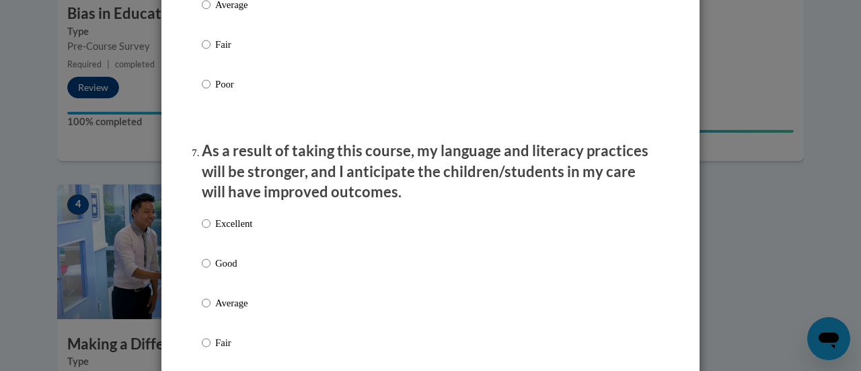
scroll to position [1749, 0]
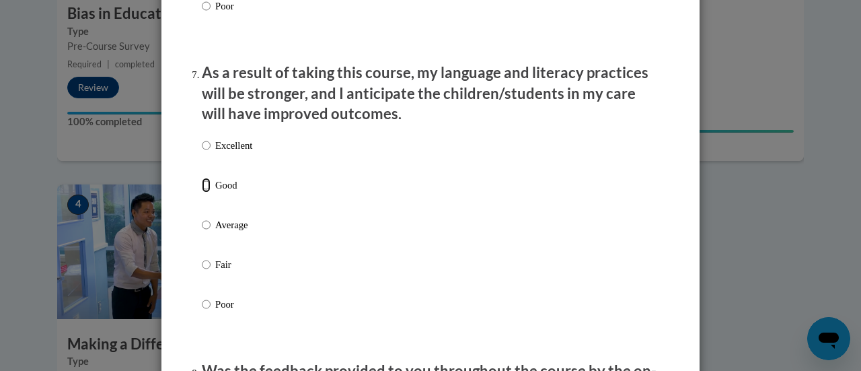
click at [202, 192] on input "Good" at bounding box center [206, 185] width 9 height 15
radio input "true"
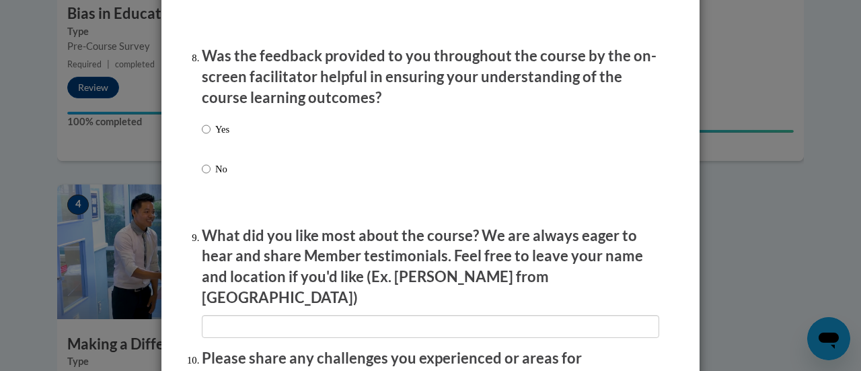
scroll to position [2085, 0]
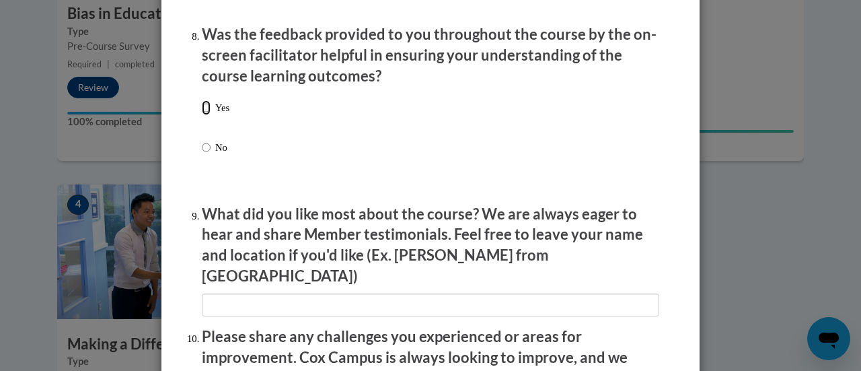
click at [202, 115] on input "Yes" at bounding box center [206, 107] width 9 height 15
radio input "true"
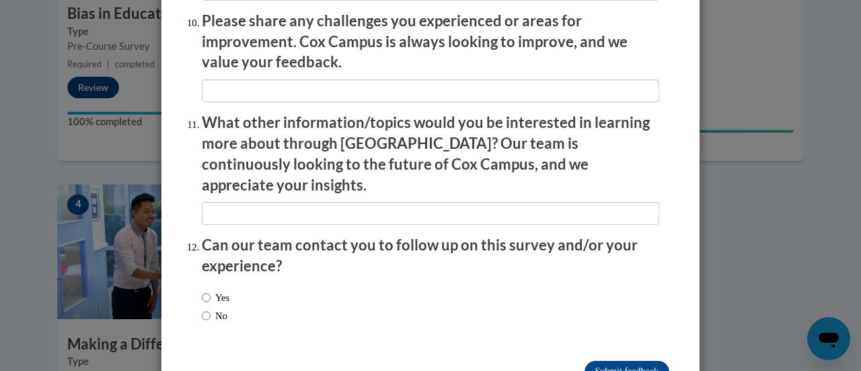
scroll to position [2421, 0]
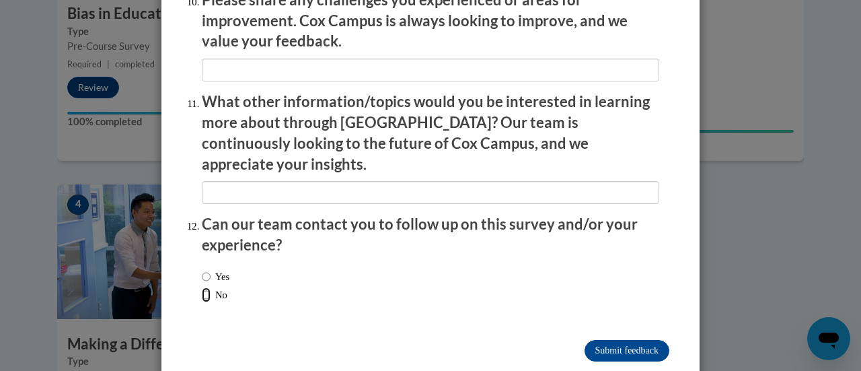
click at [202, 287] on input "No" at bounding box center [206, 294] width 9 height 15
radio input "true"
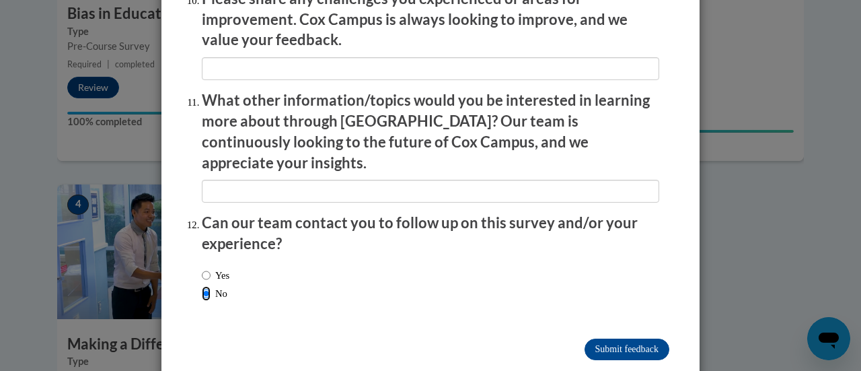
scroll to position [2426, 0]
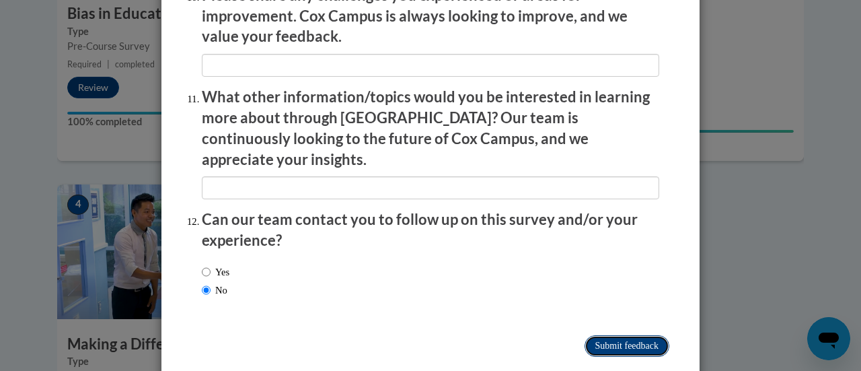
click at [597, 335] on input "Submit feedback" at bounding box center [626, 346] width 85 height 22
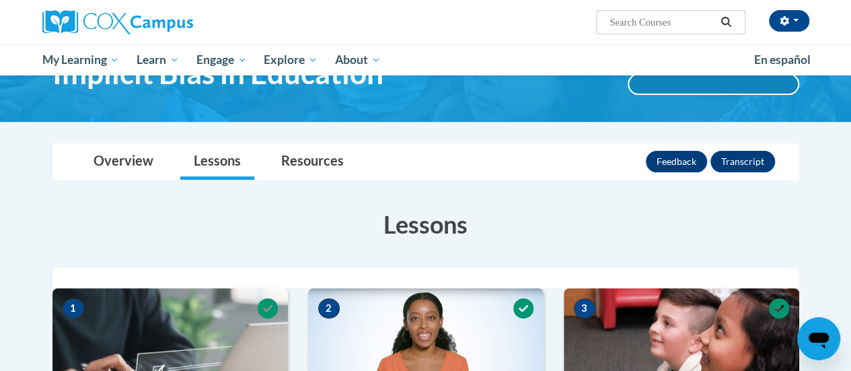
scroll to position [0, 0]
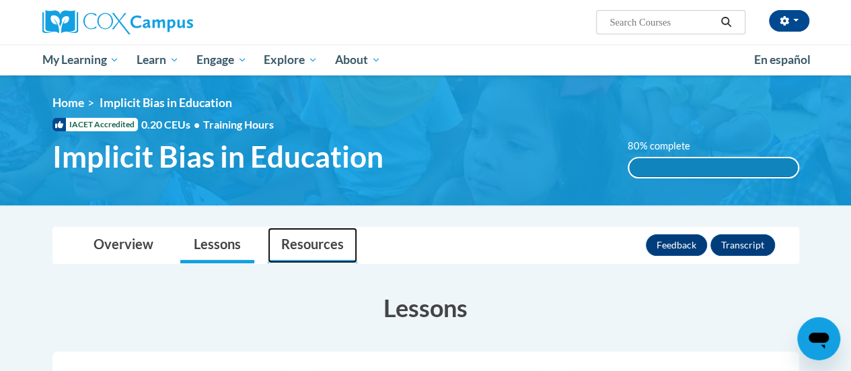
click at [324, 244] on link "Resources" at bounding box center [312, 245] width 89 height 36
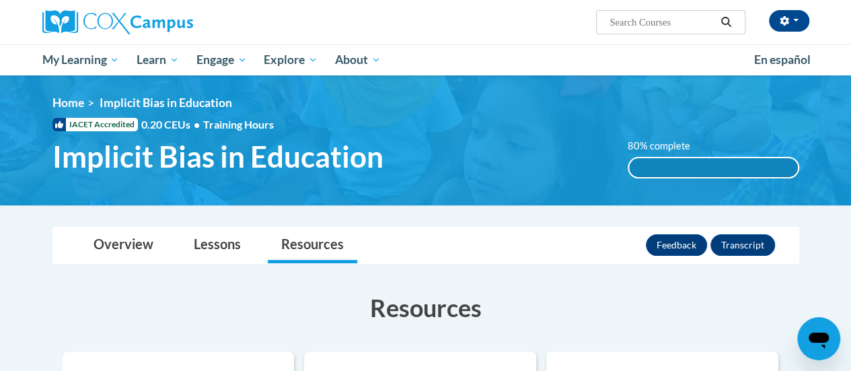
click at [658, 161] on div "80% complete" at bounding box center [713, 167] width 169 height 19
click at [140, 104] on span "Implicit Bias in Education" at bounding box center [166, 102] width 132 height 14
click at [67, 102] on link "Home" at bounding box center [68, 102] width 32 height 14
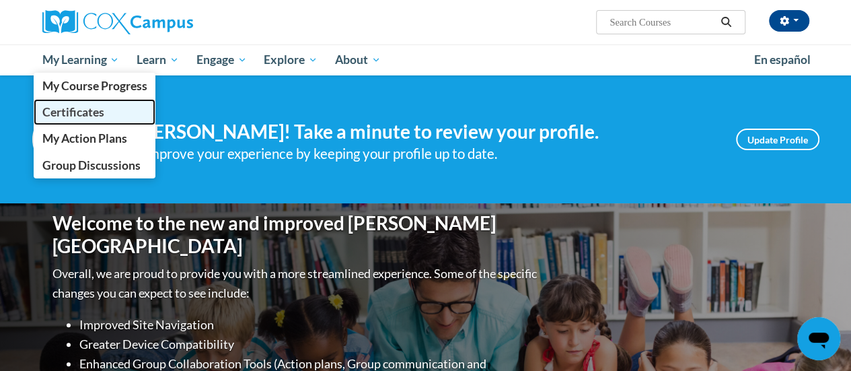
click at [86, 111] on span "Certificates" at bounding box center [73, 112] width 62 height 14
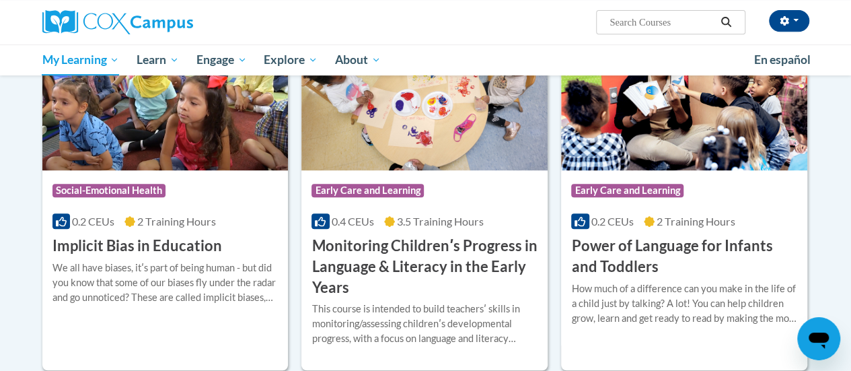
scroll to position [336, 0]
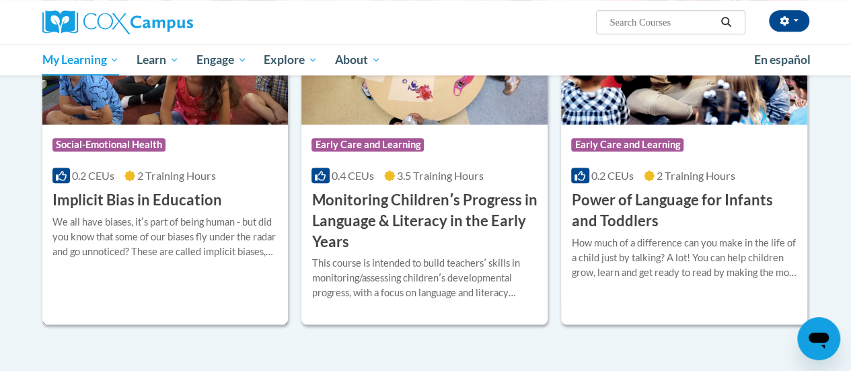
click at [196, 144] on div "Course Category: Social-Emotional Health" at bounding box center [165, 146] width 226 height 30
